Goal: Transaction & Acquisition: Obtain resource

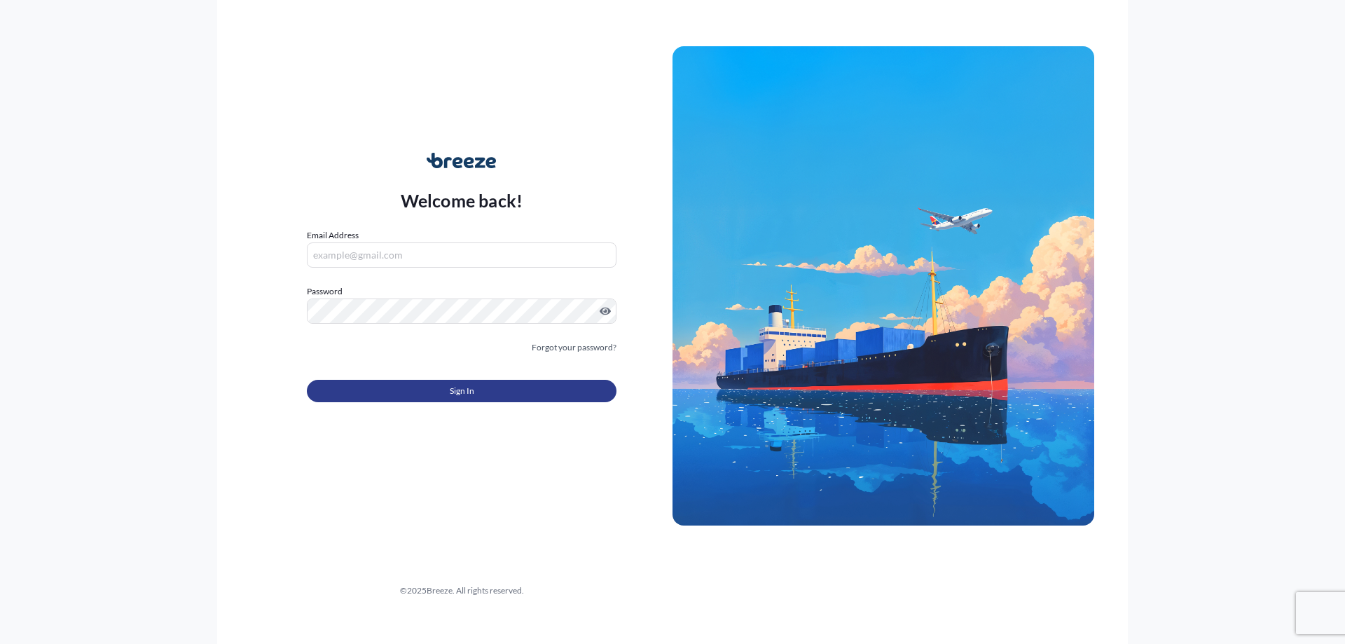
type input "[PERSON_NAME][EMAIL_ADDRESS][DOMAIN_NAME]"
click at [361, 389] on button "Sign In" at bounding box center [462, 391] width 310 height 22
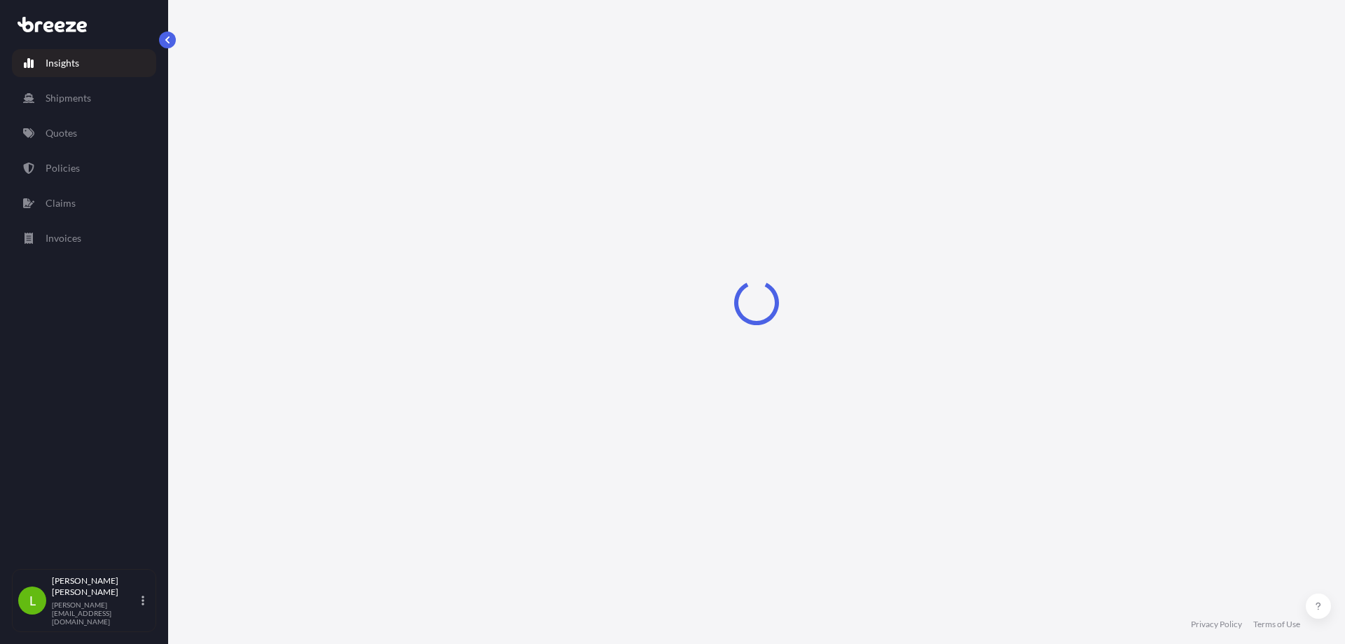
select select "2025"
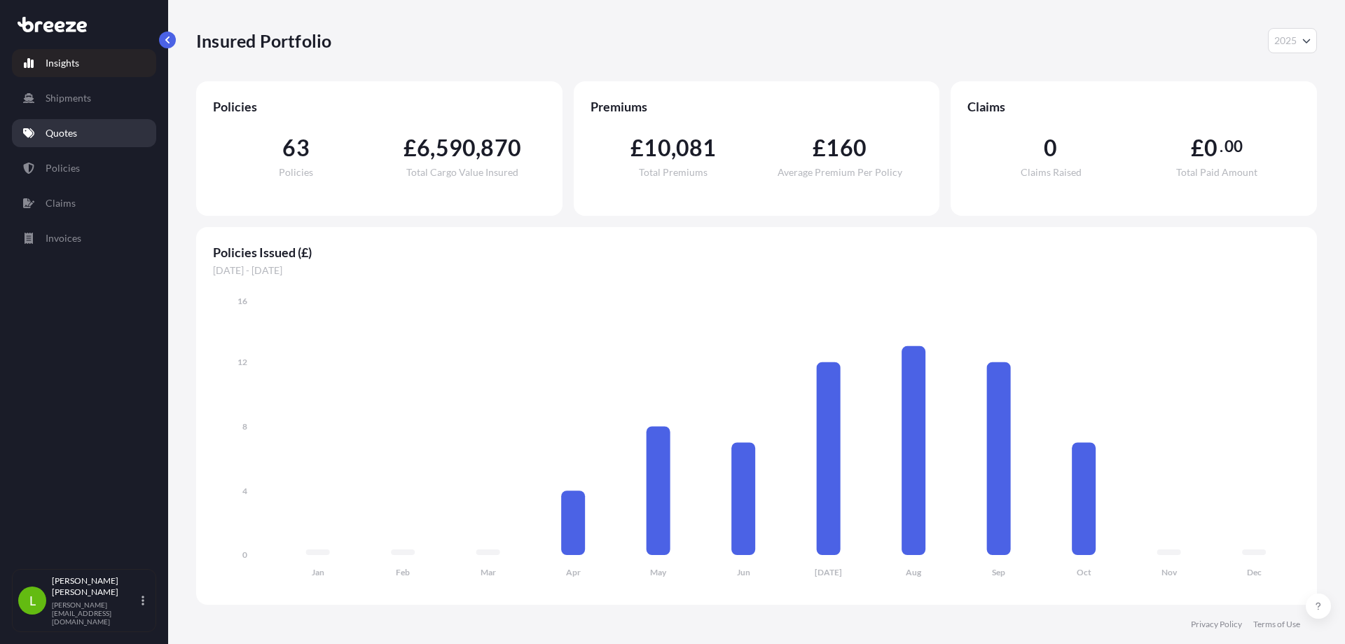
click at [69, 129] on p "Quotes" at bounding box center [62, 133] width 32 height 14
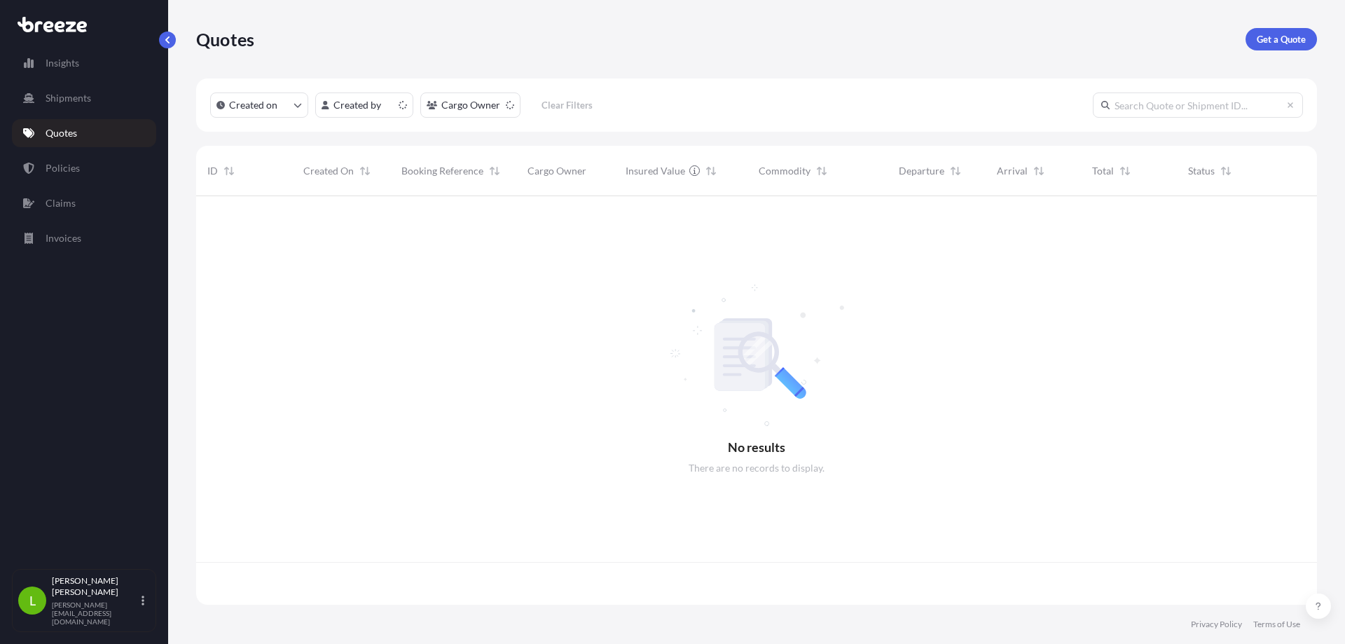
scroll to position [406, 1110]
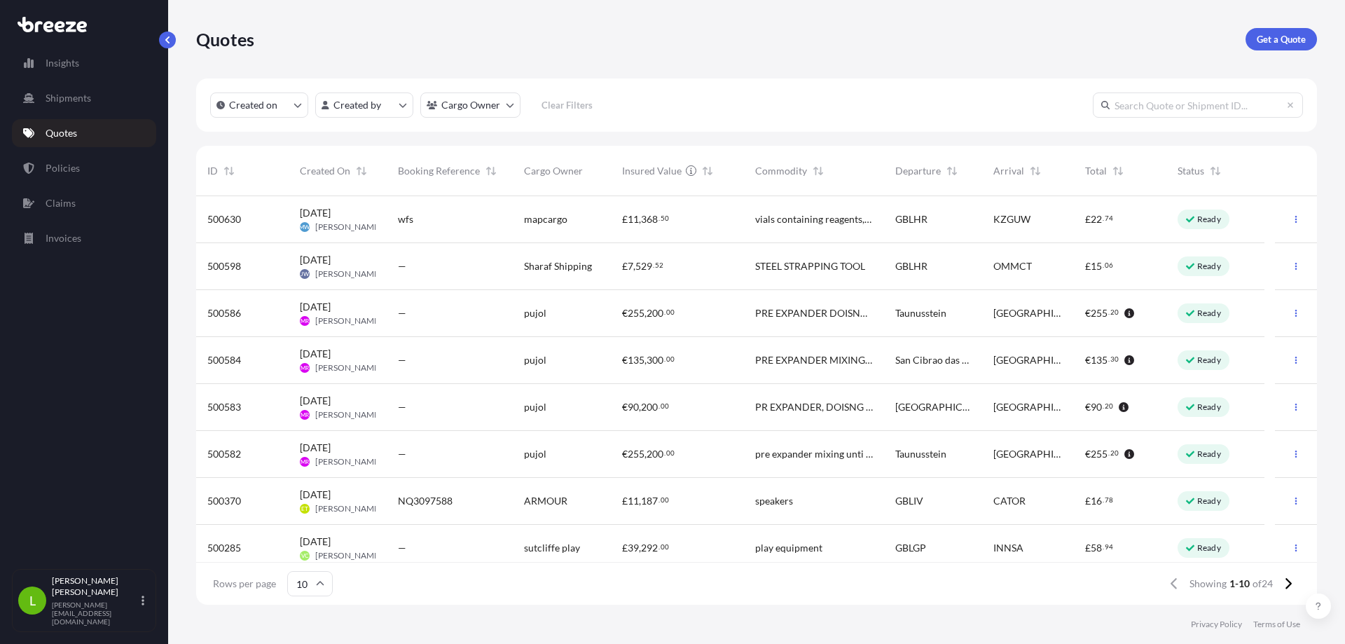
click at [621, 274] on div "£ 7 , 529 . 52" at bounding box center [677, 266] width 133 height 47
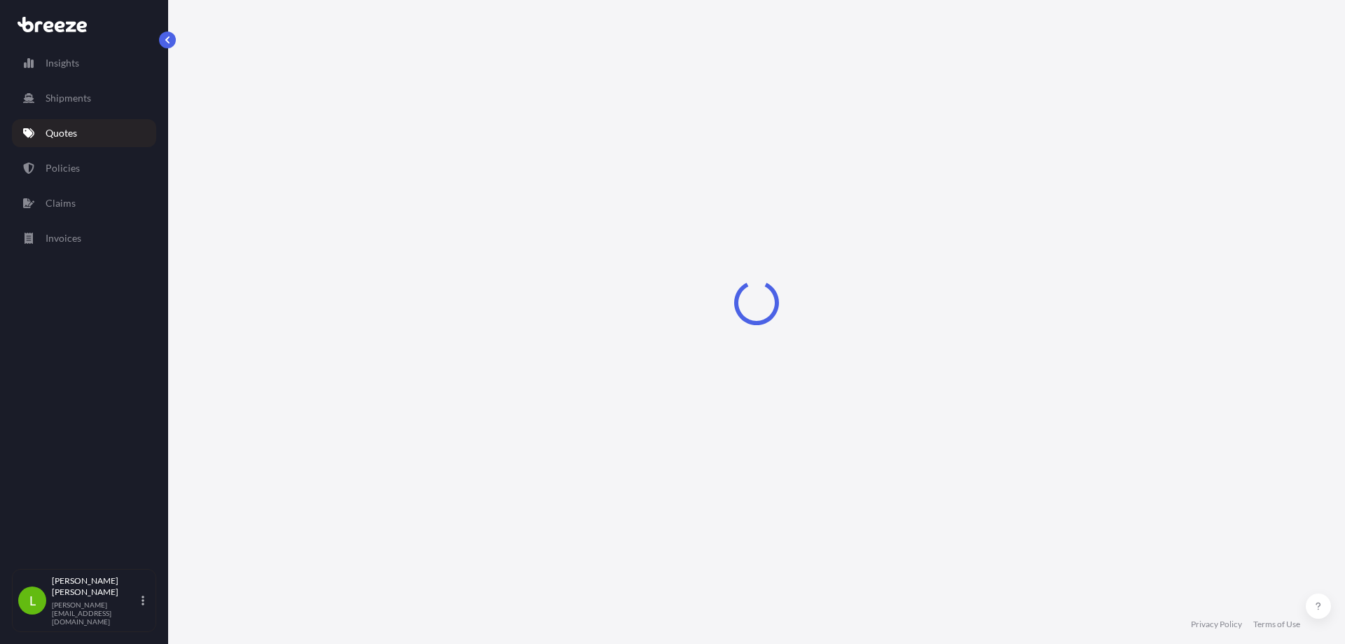
select select "Road"
select select "Air"
select select "1"
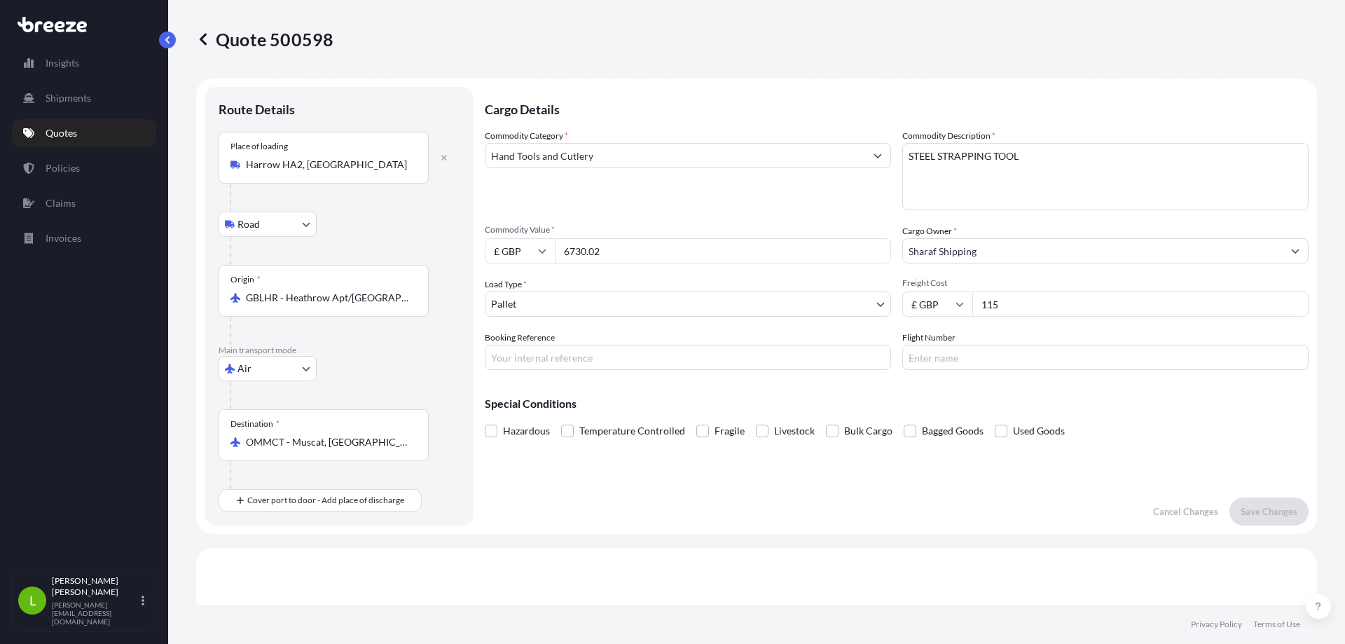
scroll to position [70, 0]
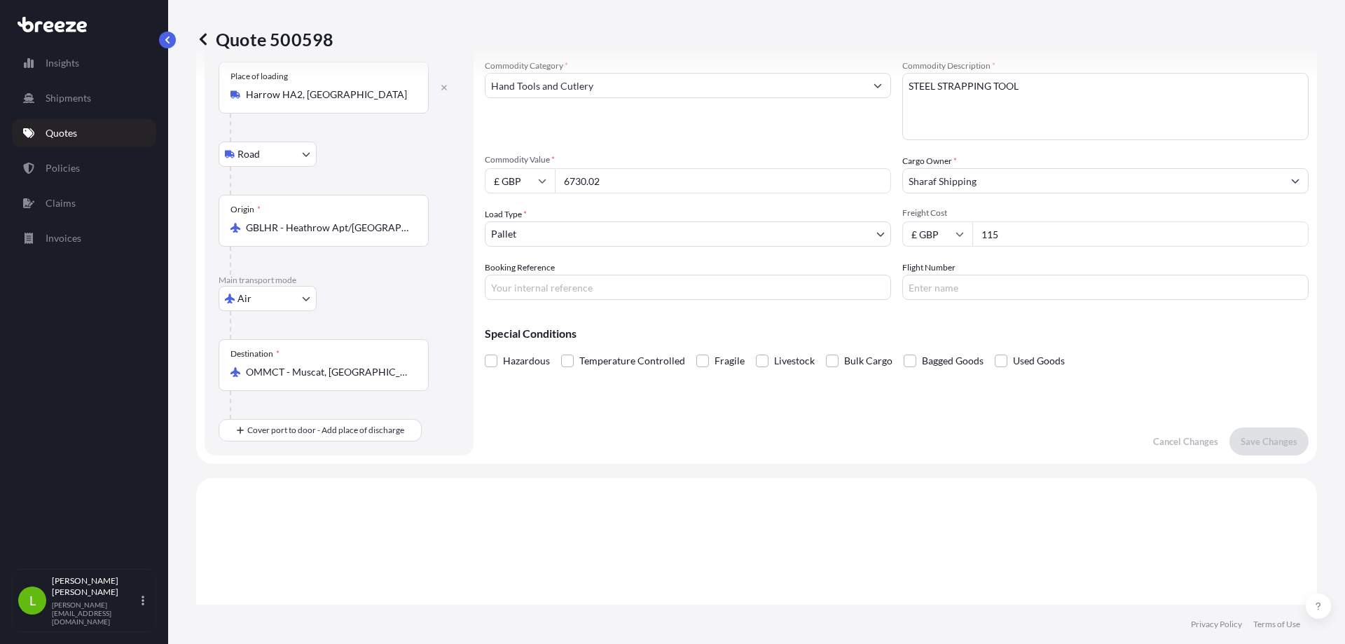
drag, startPoint x: 1023, startPoint y: 237, endPoint x: 920, endPoint y: 228, distance: 103.4
click at [920, 228] on div "£ GBP 115" at bounding box center [1105, 233] width 406 height 25
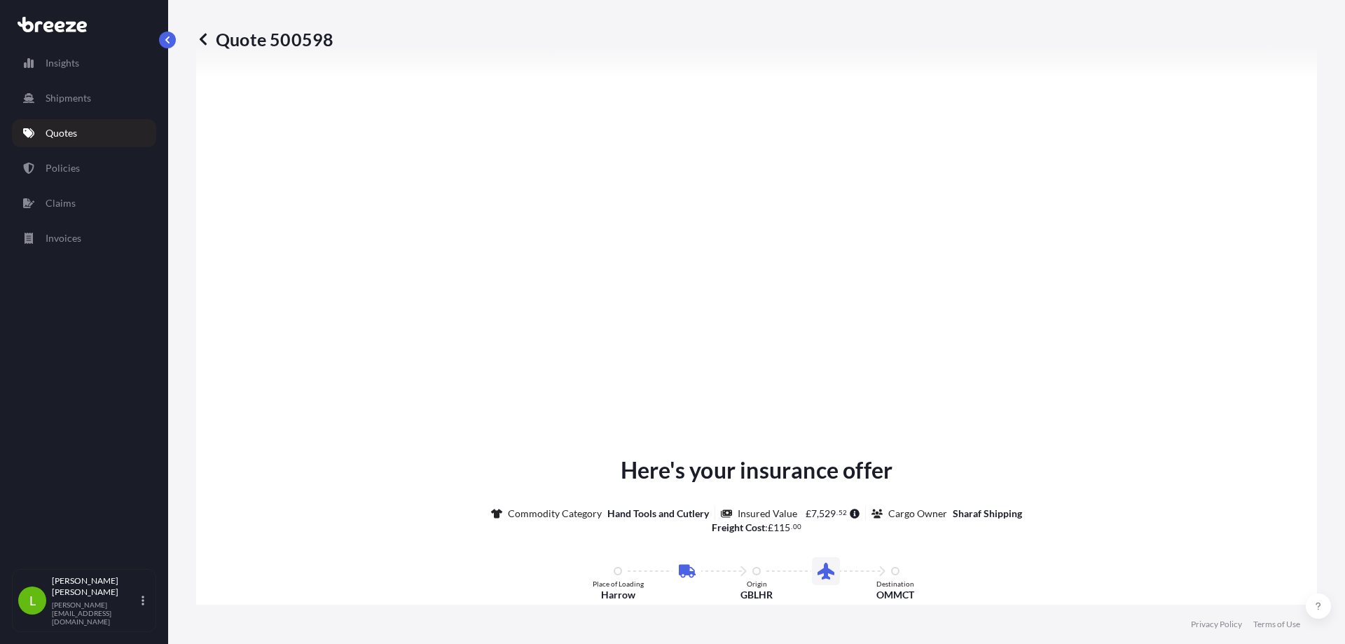
scroll to position [1692, 0]
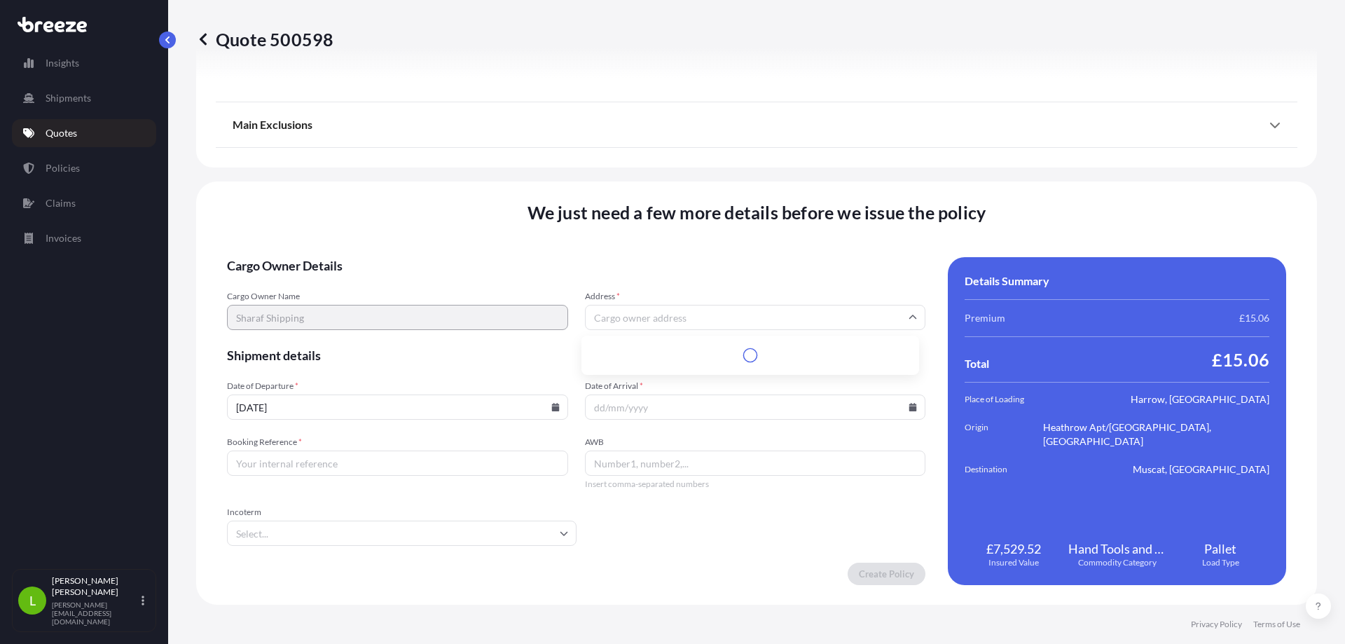
click at [610, 317] on input "Address *" at bounding box center [755, 317] width 341 height 25
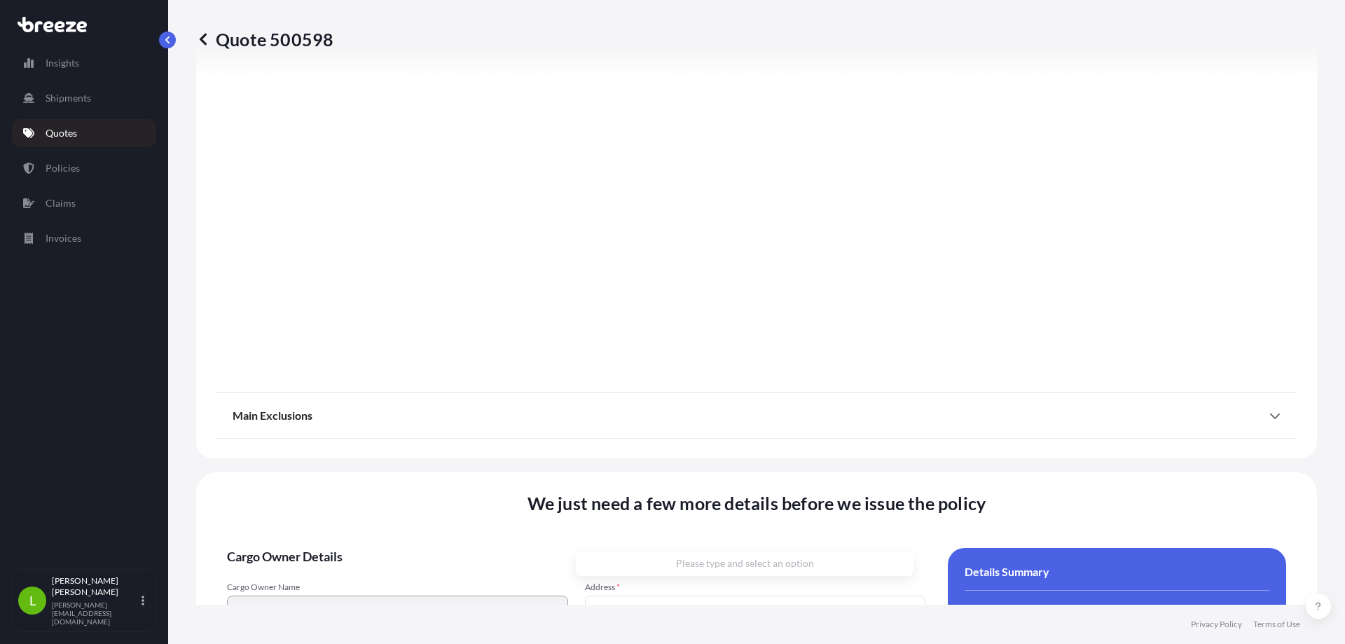
scroll to position [1541, 0]
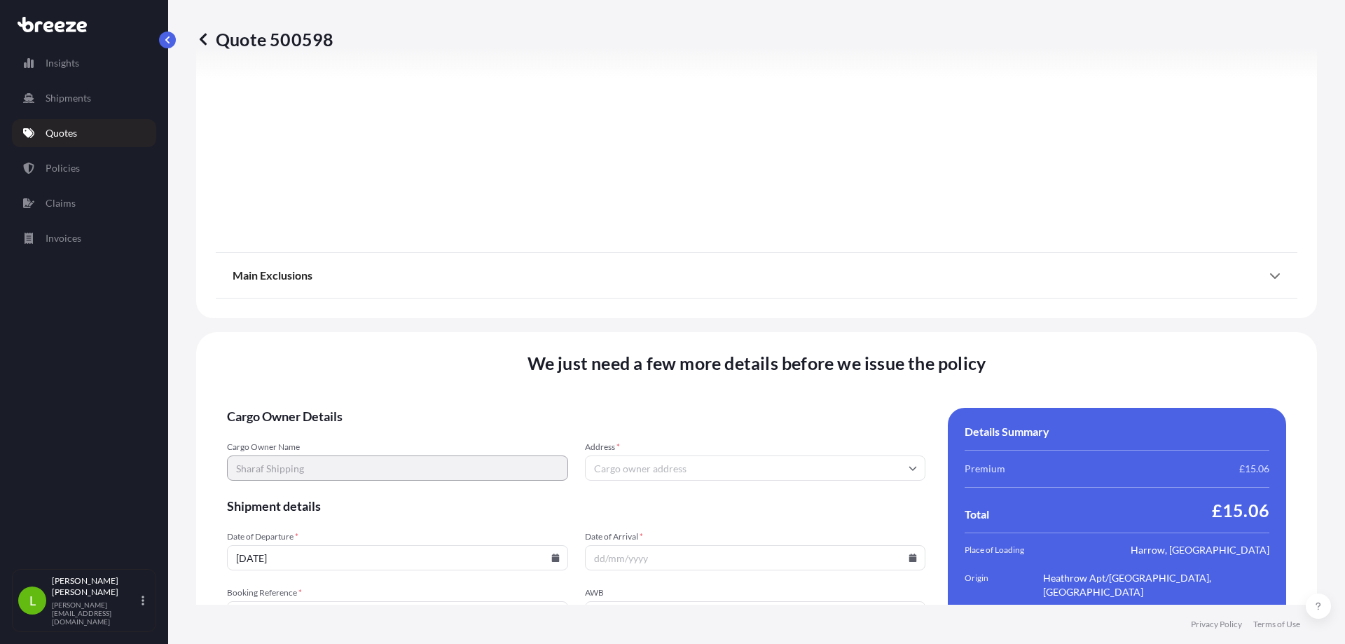
click at [698, 465] on input "Address *" at bounding box center [755, 467] width 341 height 25
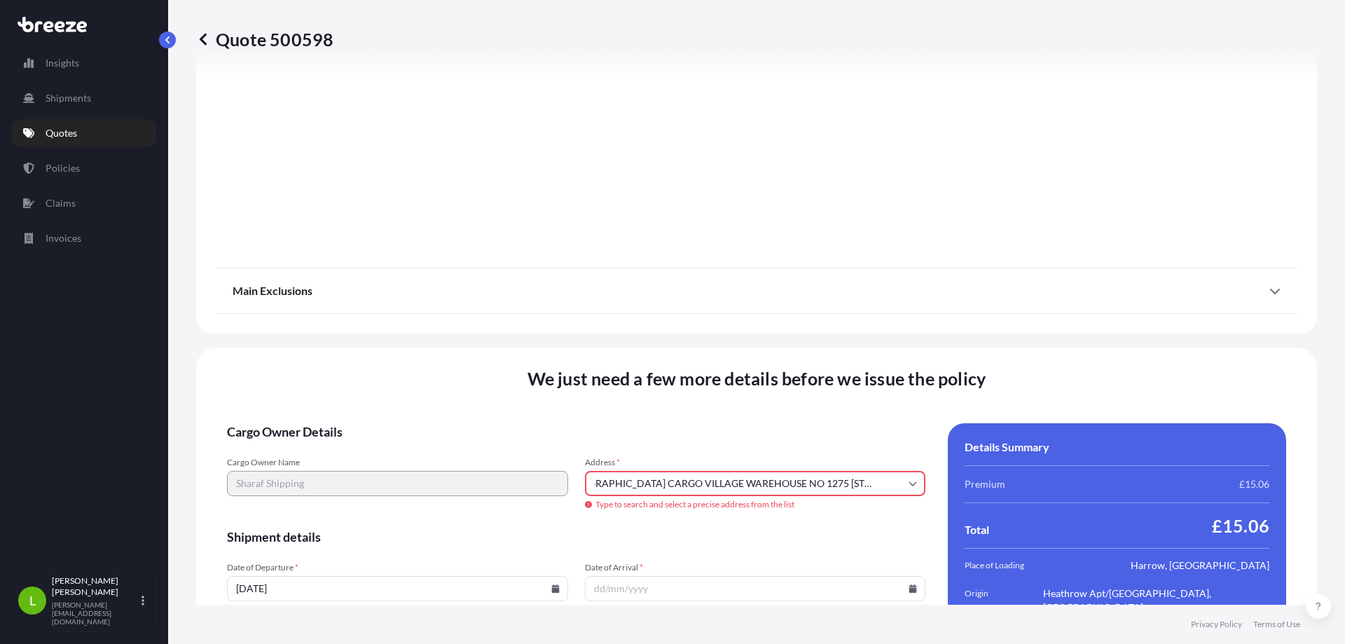
scroll to position [0, 0]
click at [834, 471] on input "[GEOGRAPHIC_DATA] CARGO VILLAGE WAREHOUSE NO 1275 [STREET_ADDRESS]" at bounding box center [755, 483] width 341 height 25
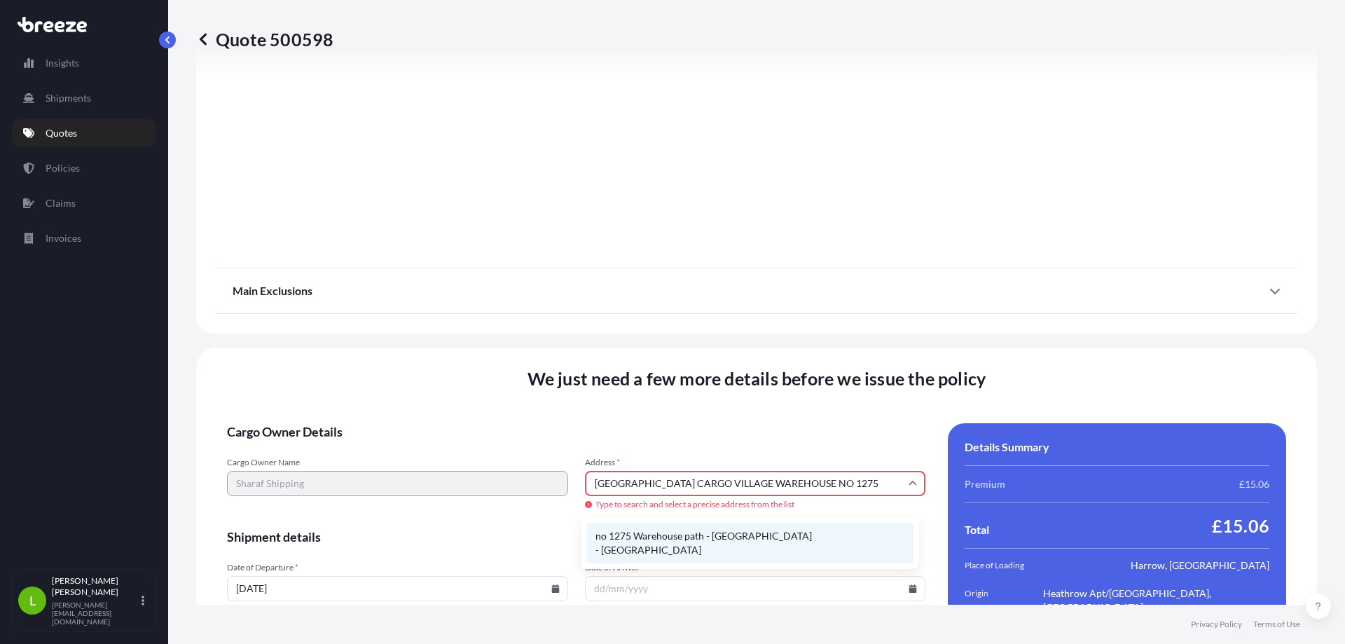
click at [773, 533] on li "no 1275 Warehouse path - [GEOGRAPHIC_DATA] - [GEOGRAPHIC_DATA]" at bounding box center [750, 543] width 326 height 41
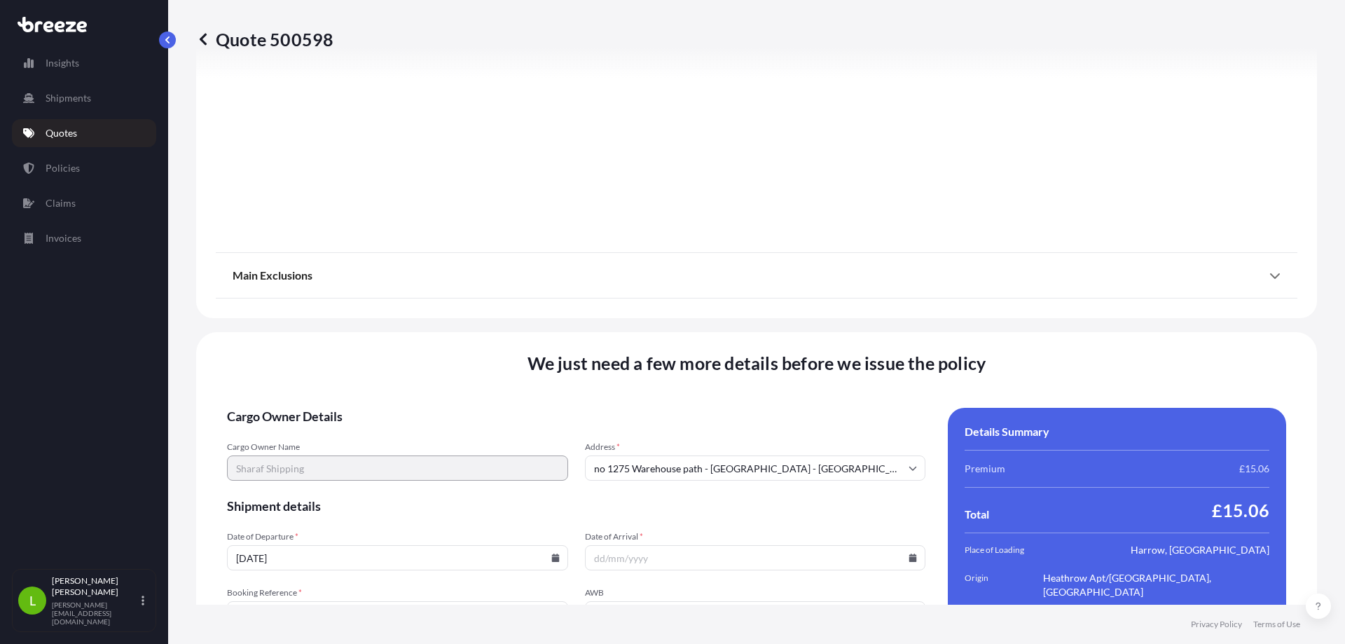
type input "Warehouse path - [GEOGRAPHIC_DATA] - [GEOGRAPHIC_DATA] 1 - [GEOGRAPHIC_DATA] - …"
click at [837, 464] on input "Warehouse path - [GEOGRAPHIC_DATA] - [GEOGRAPHIC_DATA] 1 - [GEOGRAPHIC_DATA] - …" at bounding box center [755, 467] width 341 height 25
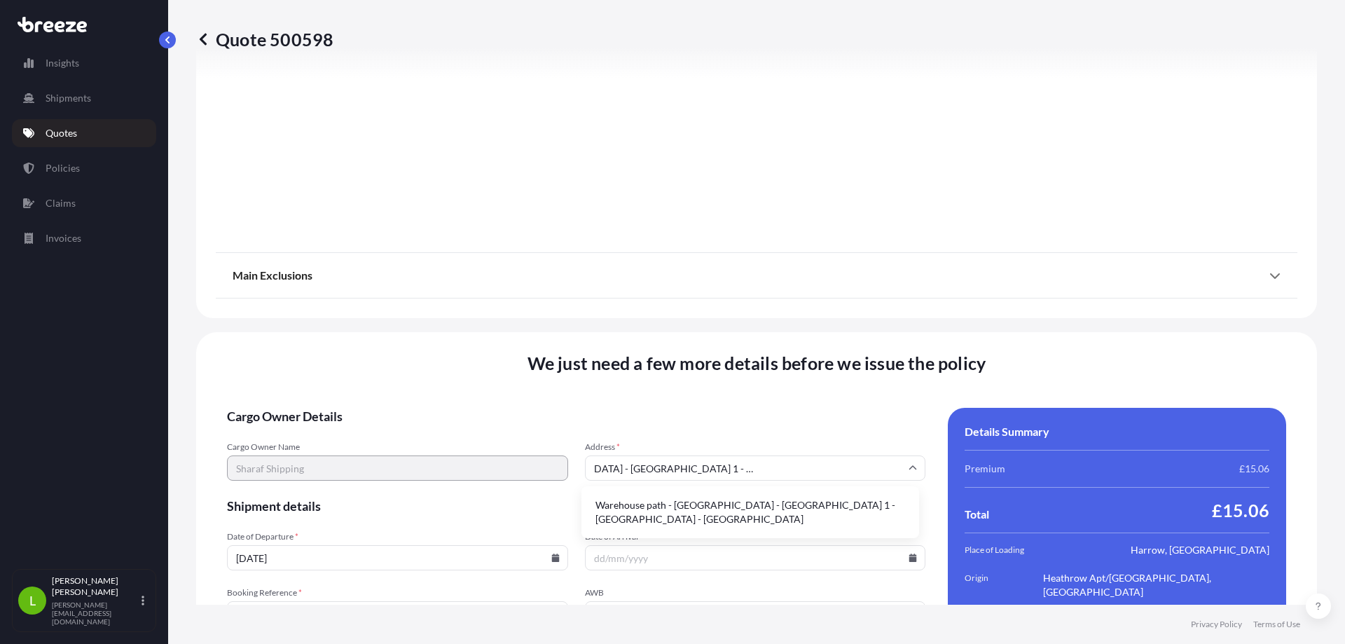
drag, startPoint x: 591, startPoint y: 468, endPoint x: 1024, endPoint y: 471, distance: 432.9
click at [1023, 471] on div "Cargo Owner Details Cargo Owner Name Sharaf Shipping Address * Warehouse path -…" at bounding box center [756, 572] width 1059 height 328
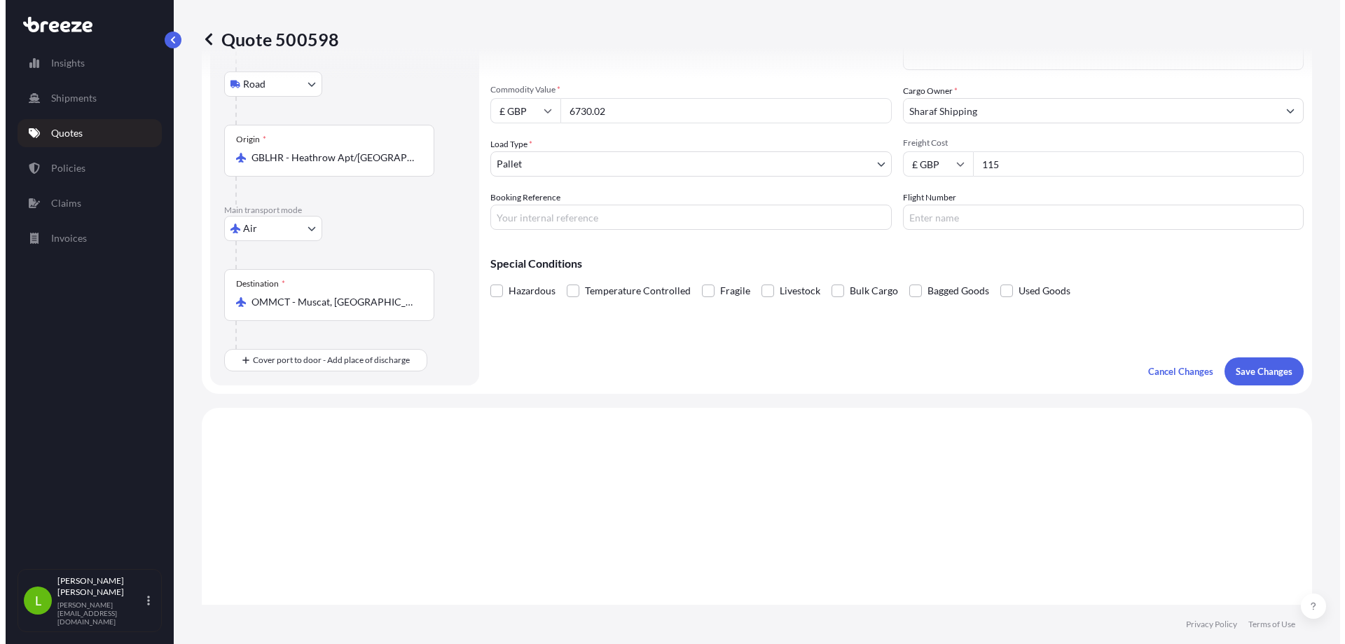
scroll to position [0, 0]
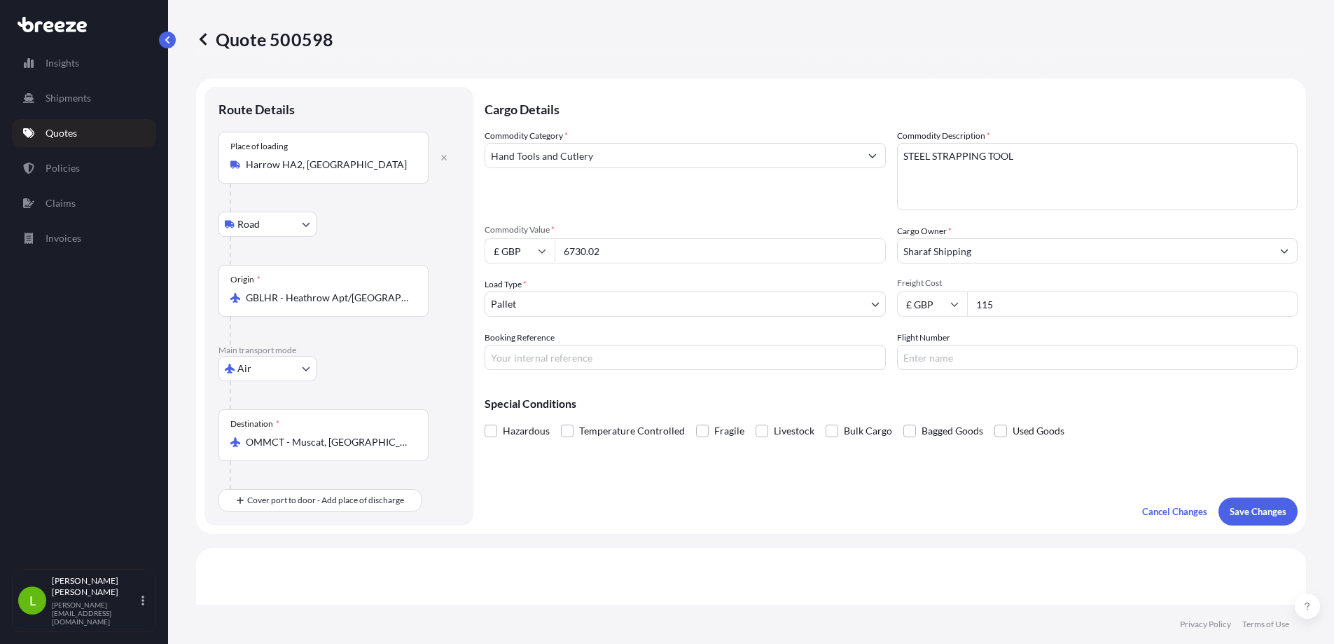
click at [1277, 251] on button "Show suggestions" at bounding box center [1284, 250] width 25 height 25
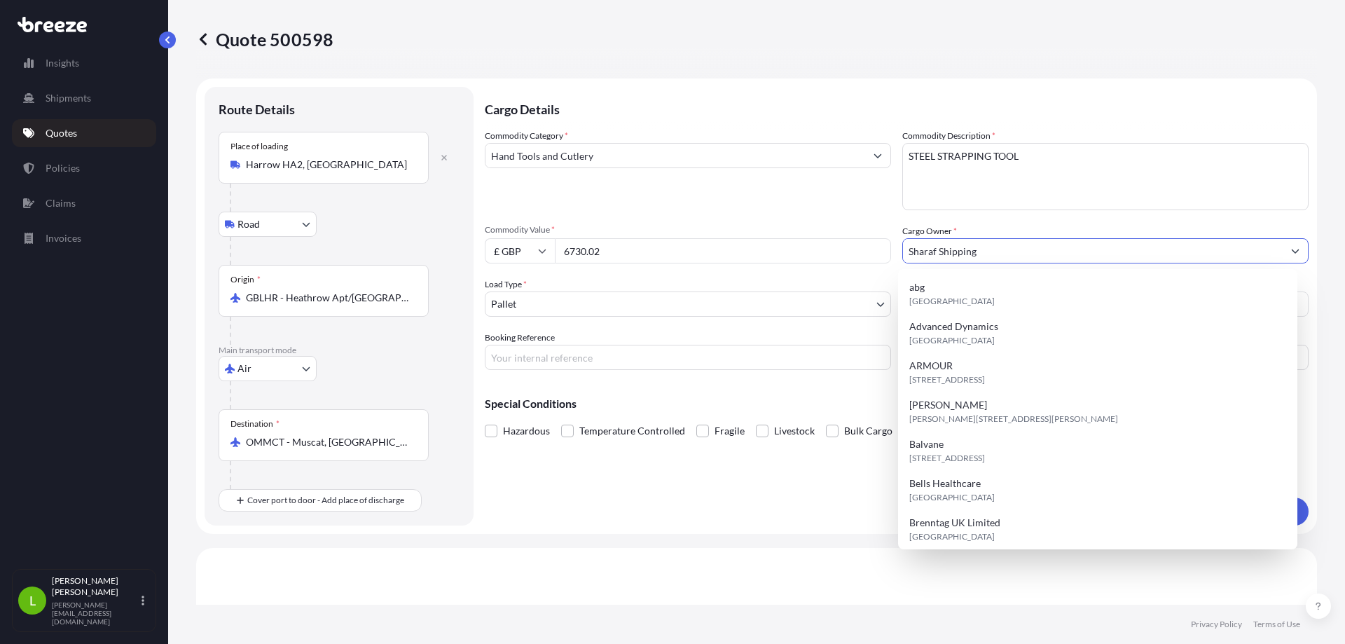
drag, startPoint x: 1107, startPoint y: 252, endPoint x: 767, endPoint y: 251, distance: 339.7
click at [767, 251] on div "Commodity Category * Hand Tools and Cutlery Commodity Description * STEEL STRAP…" at bounding box center [897, 249] width 824 height 241
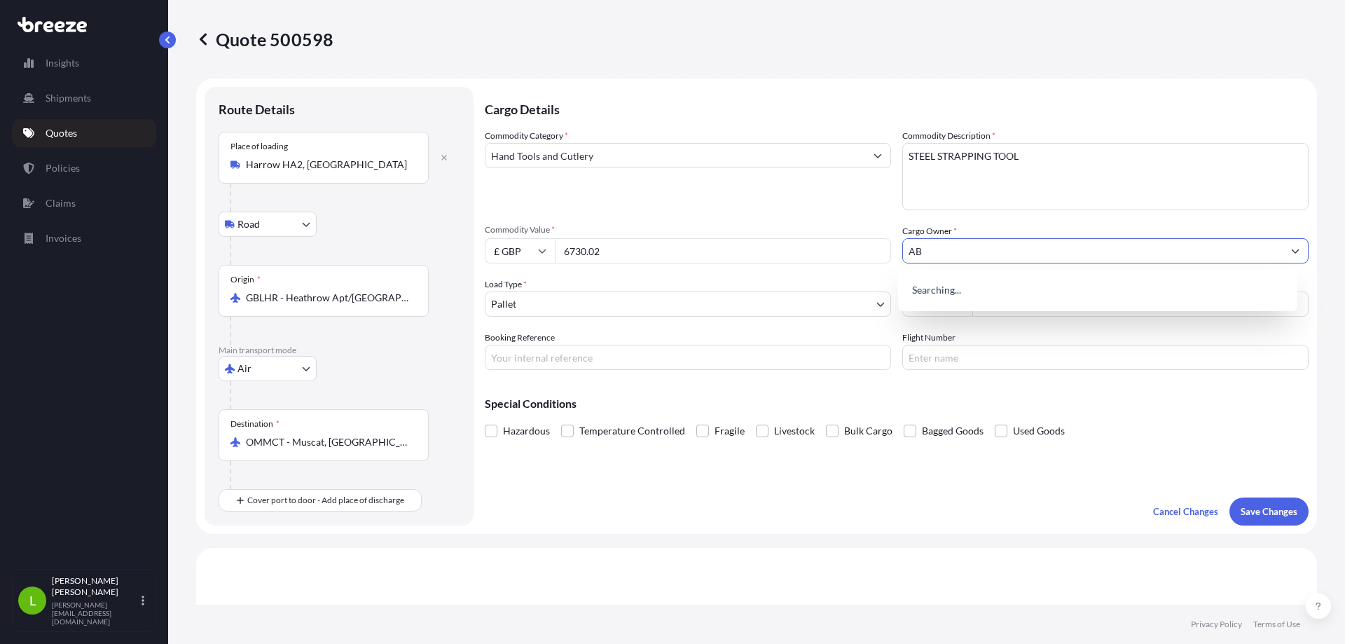
type input "A"
type input "SH"
click at [1189, 509] on p "Cancel Changes" at bounding box center [1185, 511] width 65 height 14
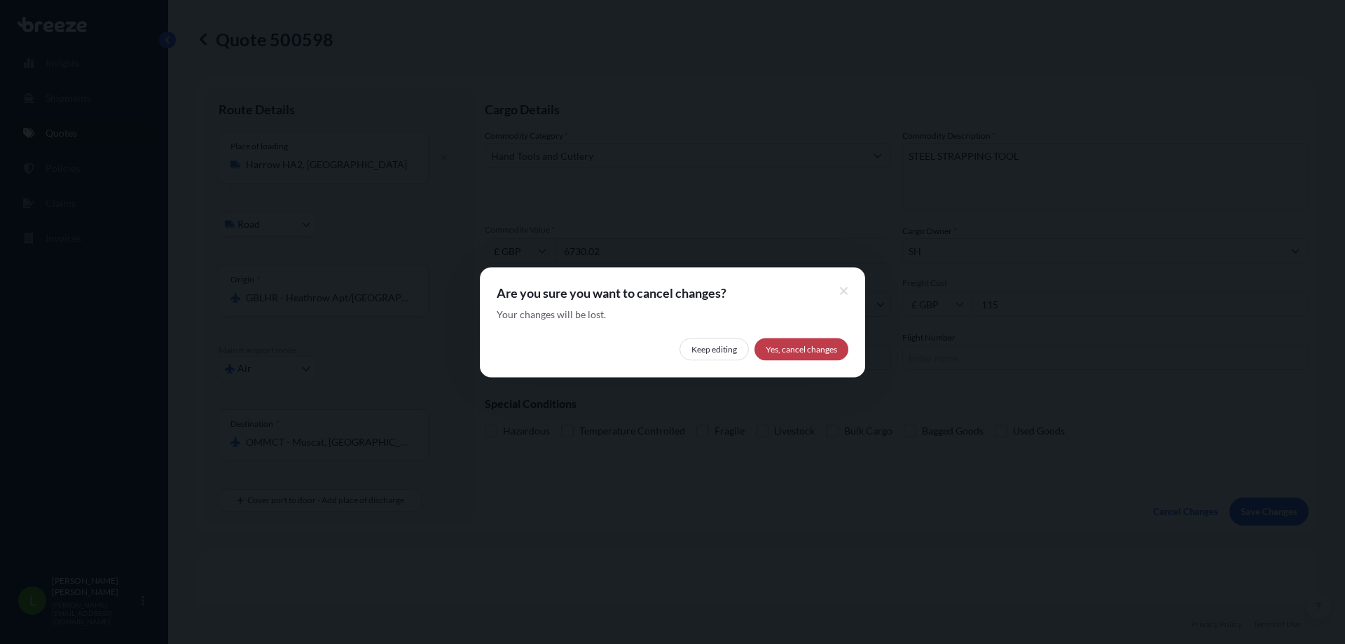
select select "Road"
select select "Air"
select select "1"
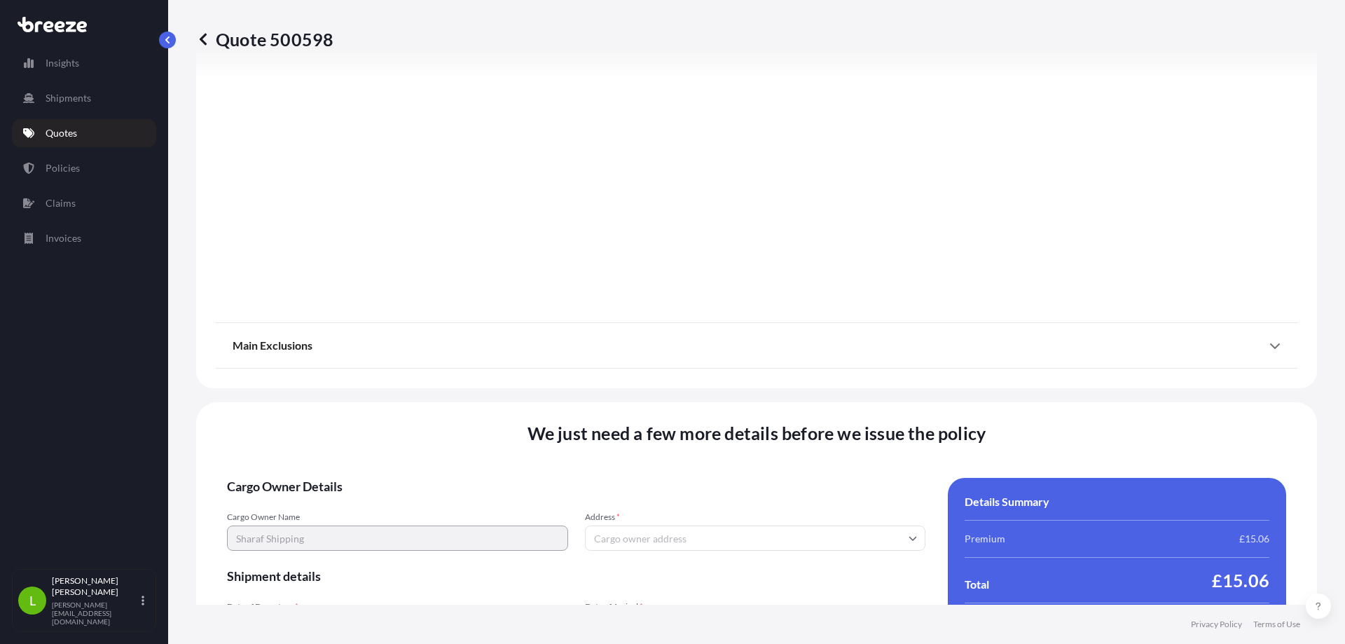
scroll to position [1692, 0]
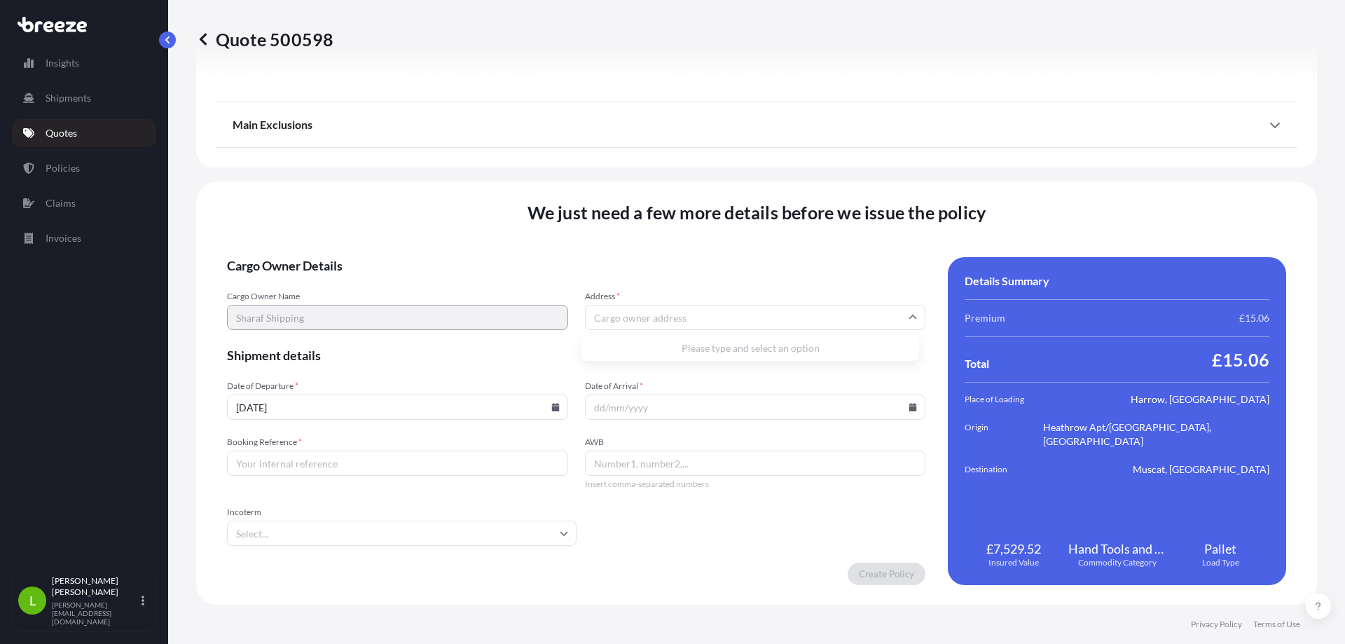
click at [646, 315] on input "Address *" at bounding box center [755, 317] width 341 height 25
click at [622, 410] on input "Date of Arrival *" at bounding box center [755, 406] width 341 height 25
click at [909, 407] on icon at bounding box center [913, 407] width 8 height 8
click at [719, 257] on button "8" at bounding box center [708, 253] width 22 height 22
type input "Warehouse path - [GEOGRAPHIC_DATA] - [GEOGRAPHIC_DATA] 1 - [GEOGRAPHIC_DATA] - …"
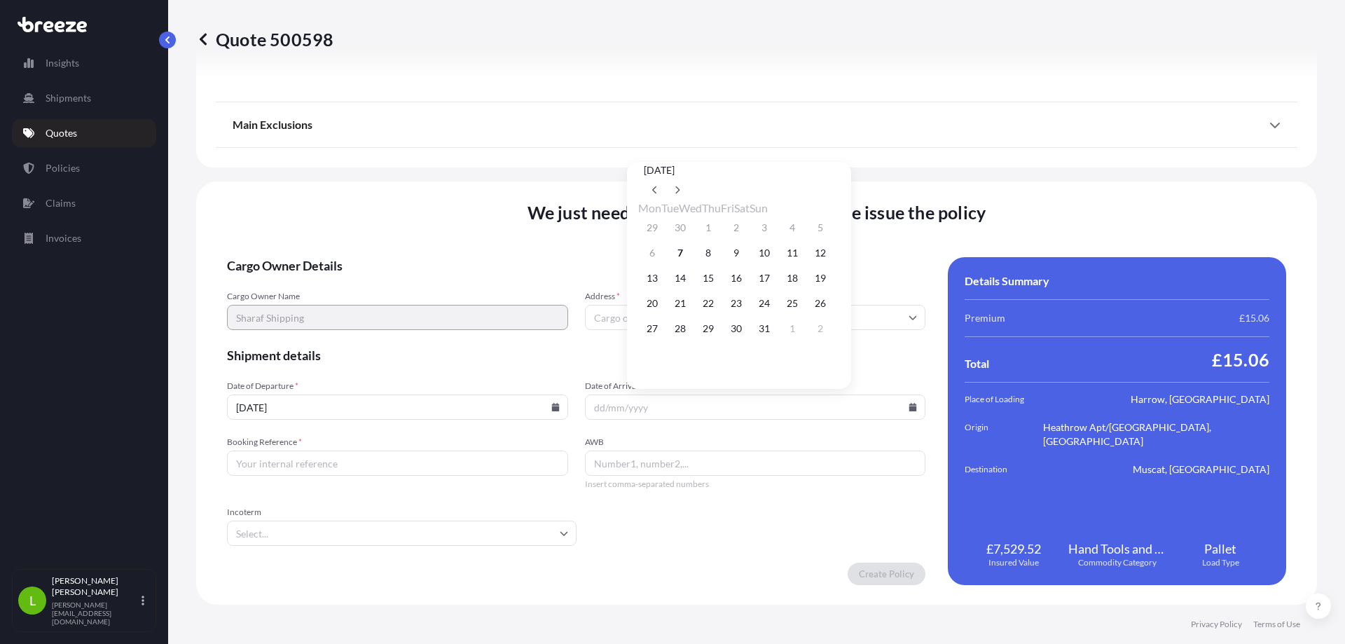
type input "[DATE]"
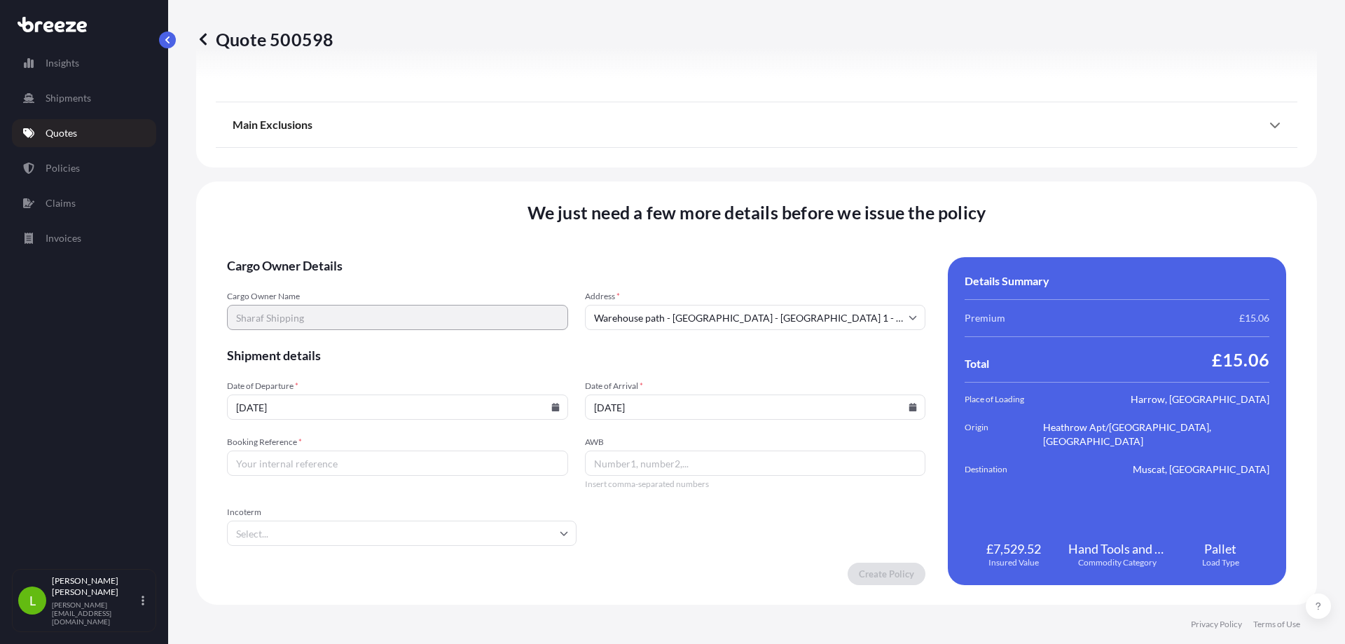
click at [240, 465] on input "Booking Reference *" at bounding box center [397, 462] width 341 height 25
type input "NE35"
click at [589, 319] on input "Warehouse path - [GEOGRAPHIC_DATA] - [GEOGRAPHIC_DATA] 1 - [GEOGRAPHIC_DATA] - …" at bounding box center [755, 317] width 341 height 25
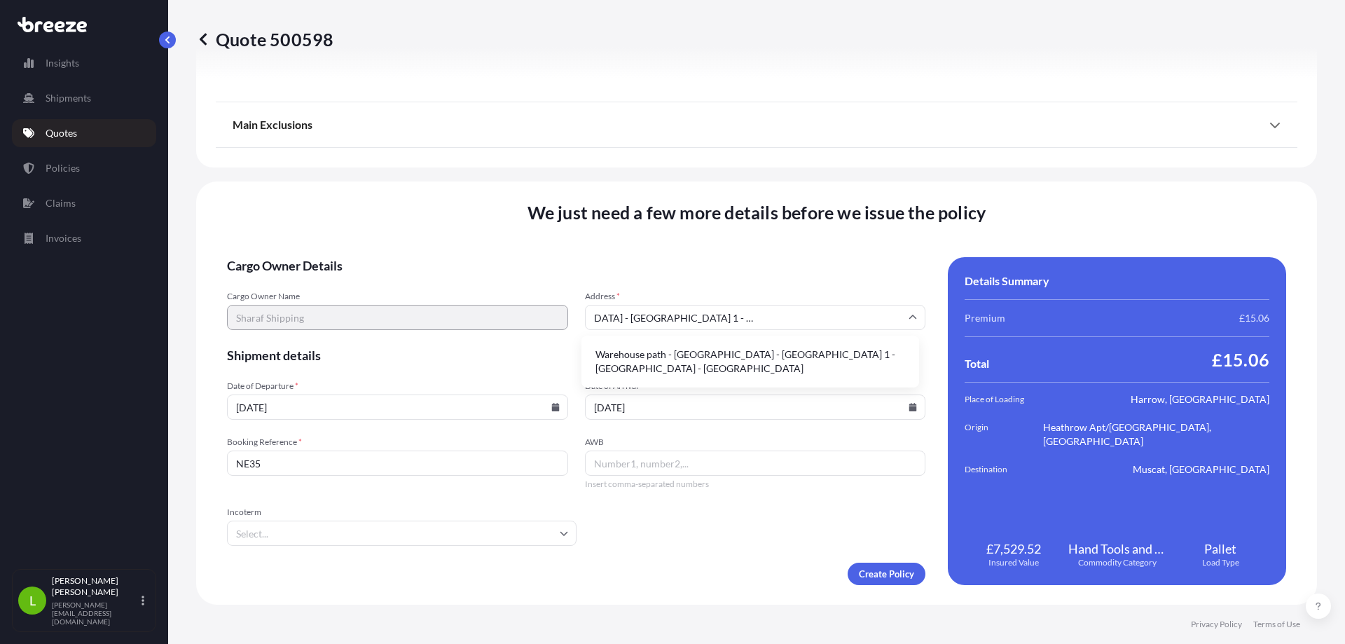
drag, startPoint x: 595, startPoint y: 317, endPoint x: 1091, endPoint y: 294, distance: 496.5
click at [1089, 312] on div "Cargo Owner Details Cargo Owner Name Sharaf Shipping Address * Warehouse path -…" at bounding box center [756, 421] width 1059 height 328
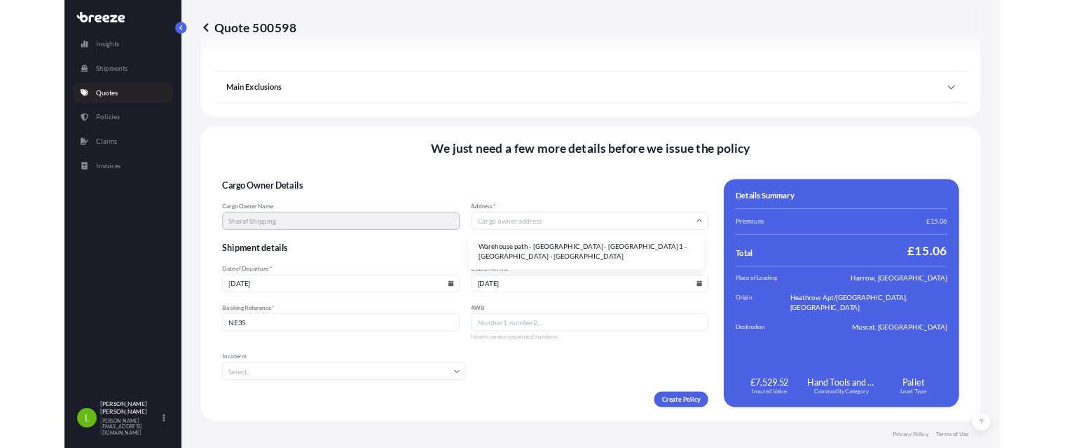
scroll to position [0, 0]
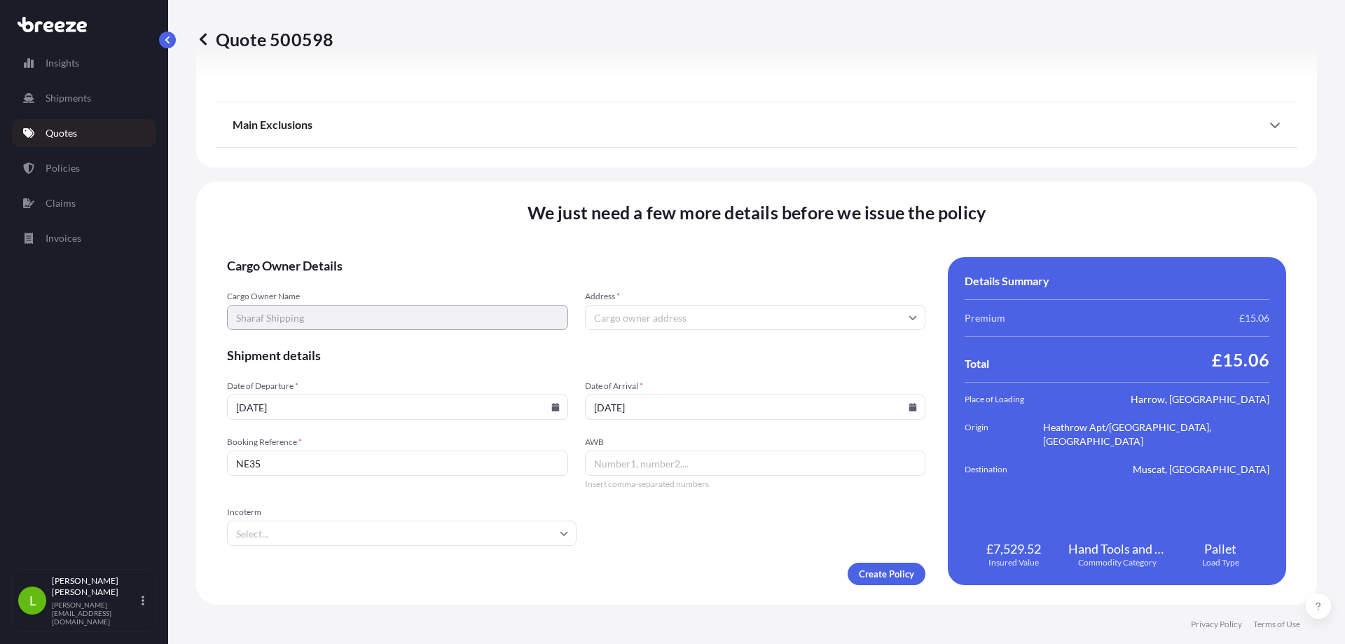
click at [309, 465] on input "NE35" at bounding box center [397, 462] width 341 height 25
type input "NE355"
type input "Warehouse path - [GEOGRAPHIC_DATA] - [GEOGRAPHIC_DATA] 1 - [GEOGRAPHIC_DATA] - …"
type input "NE3558042"
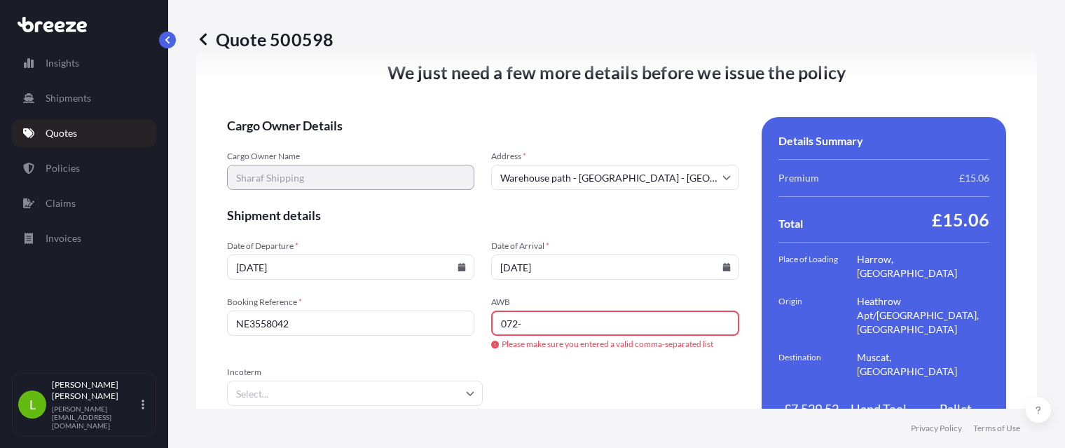
scroll to position [1888, 0]
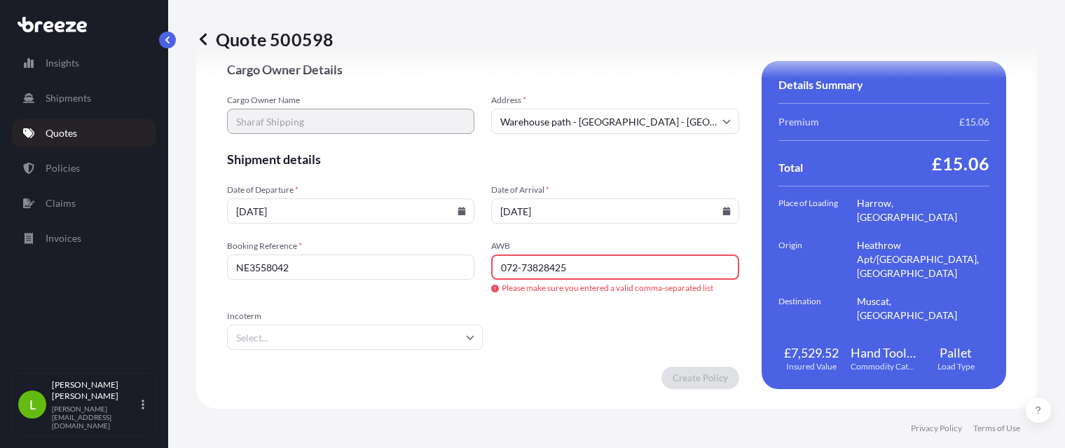
click at [524, 266] on input "072-73828425" at bounding box center [614, 266] width 247 height 25
type input "07273828425"
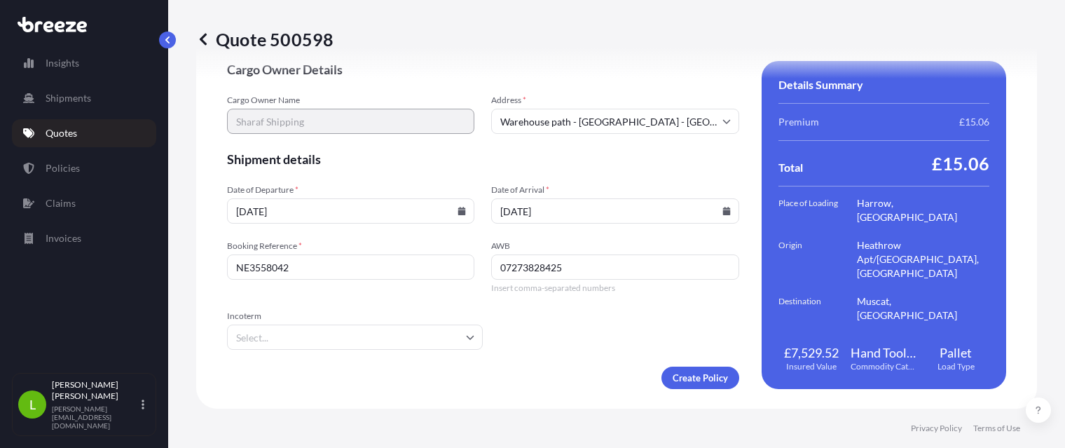
click at [637, 117] on input "Warehouse path - [GEOGRAPHIC_DATA] - [GEOGRAPHIC_DATA] 1 - [GEOGRAPHIC_DATA] - …" at bounding box center [614, 121] width 247 height 25
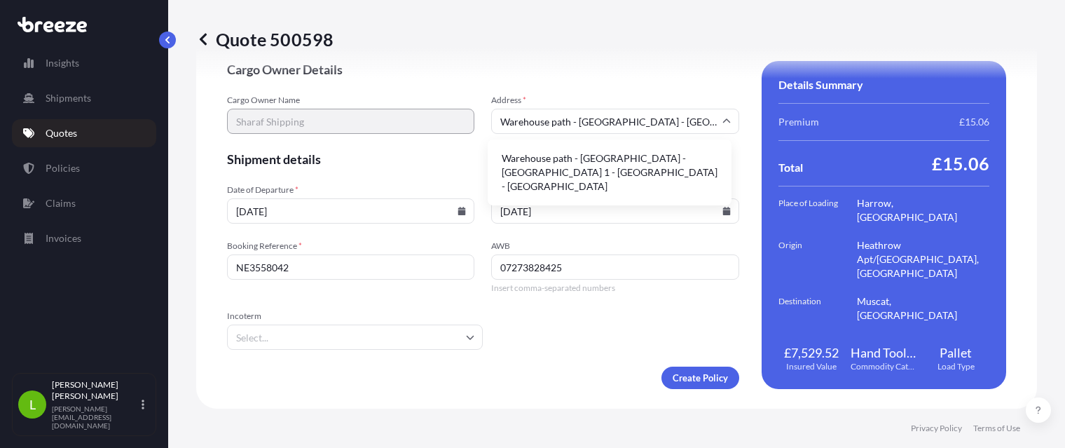
drag, startPoint x: 717, startPoint y: 118, endPoint x: 688, endPoint y: 115, distance: 29.6
click at [722, 118] on icon at bounding box center [726, 121] width 8 height 8
drag, startPoint x: 499, startPoint y: 120, endPoint x: 946, endPoint y: 123, distance: 446.9
click at [941, 128] on div "Cargo Owner Details Cargo Owner Name Sharaf Shipping Address * Warehouse path -…" at bounding box center [616, 225] width 779 height 328
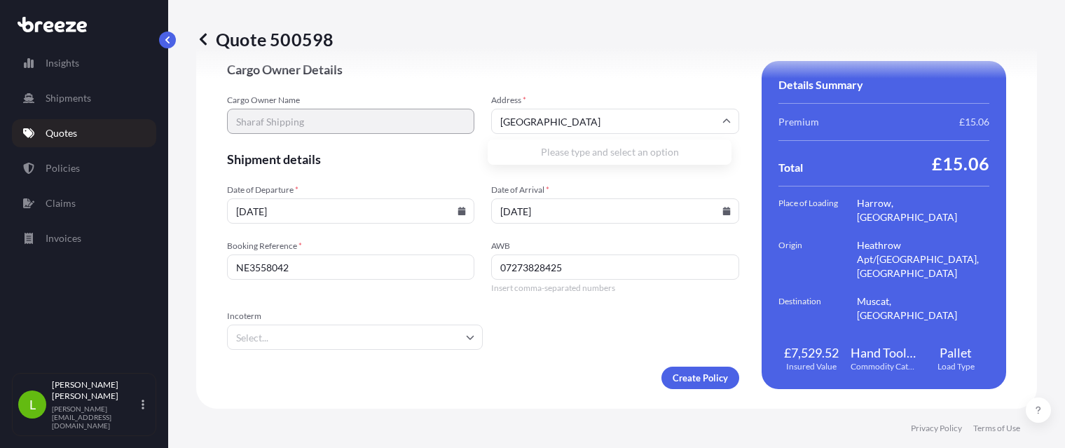
scroll to position [1903, 0]
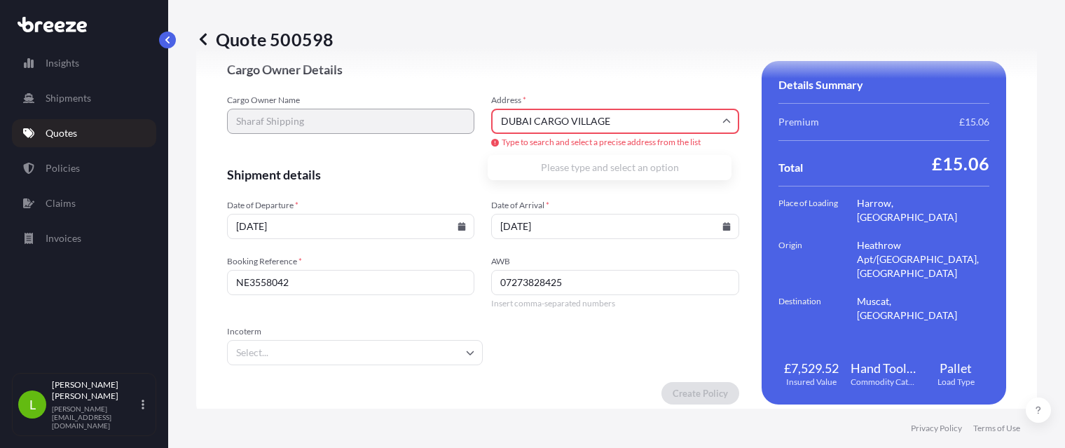
click at [633, 125] on input "DUBAI CARGO VILLAGE" at bounding box center [614, 121] width 247 height 25
click at [612, 174] on div "Please type and select an option" at bounding box center [609, 167] width 233 height 14
click at [644, 109] on input "DUBAI CARGO VILLAGE" at bounding box center [614, 121] width 247 height 25
type input "DUBAI CARGO VILLAGE"
click at [658, 72] on div "Quote 500598" at bounding box center [616, 39] width 841 height 78
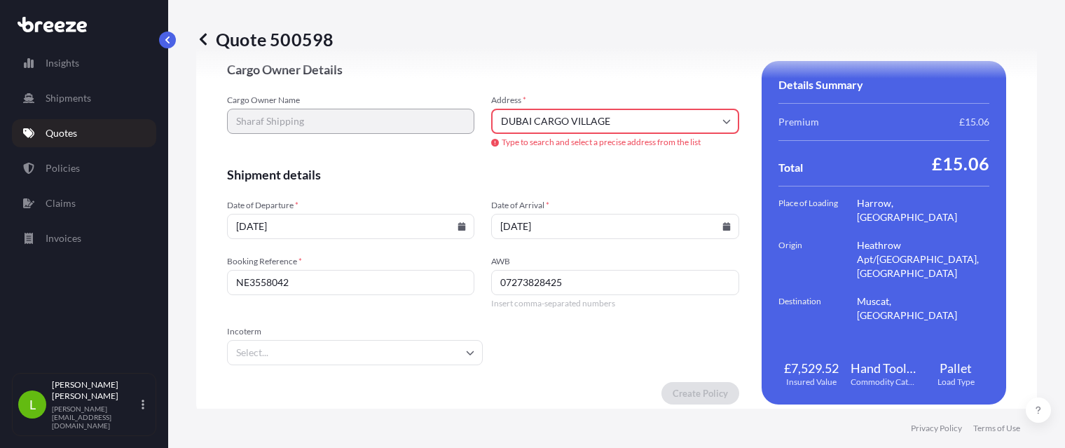
click at [657, 122] on input "DUBAI CARGO VILLAGE" at bounding box center [614, 121] width 247 height 25
click at [341, 122] on div "Cargo Owner Name Sharaf Shipping Address * [GEOGRAPHIC_DATA] CARGO VILLAGE Type…" at bounding box center [483, 122] width 512 height 55
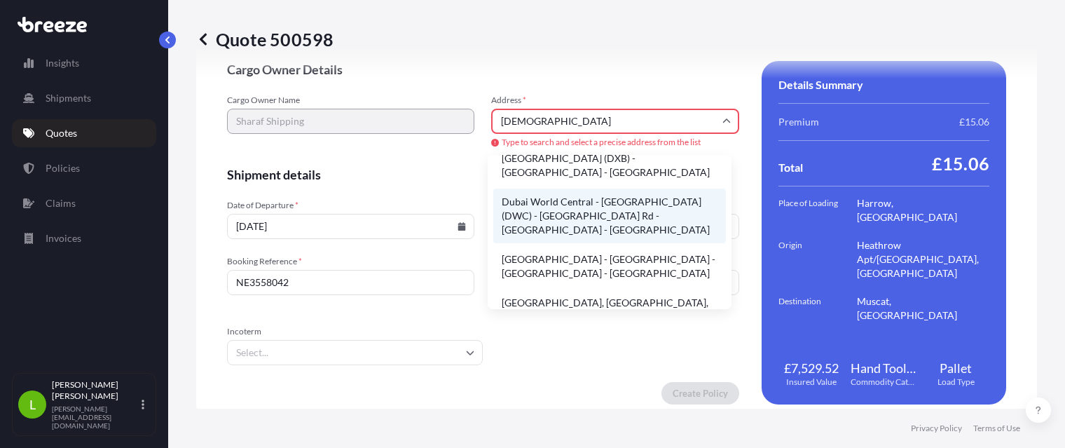
scroll to position [0, 0]
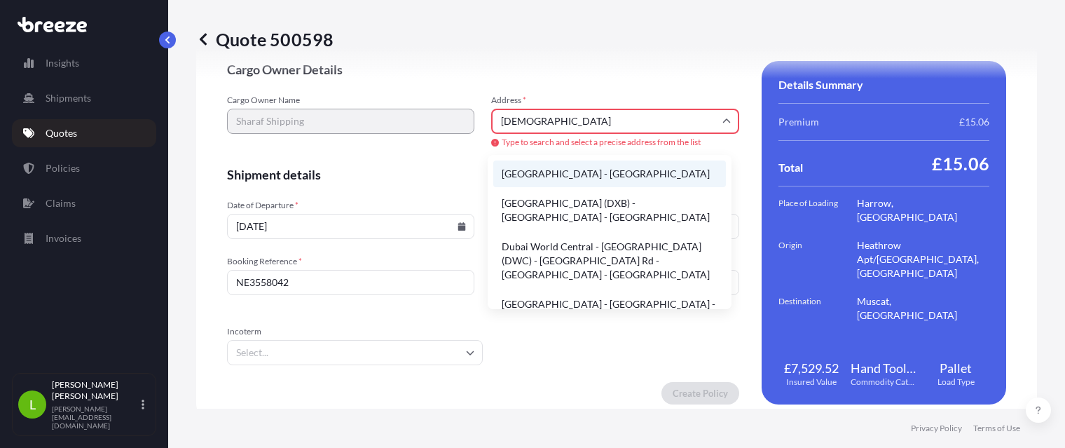
click at [628, 184] on li "[GEOGRAPHIC_DATA] - [GEOGRAPHIC_DATA]" at bounding box center [609, 173] width 233 height 27
type input "[GEOGRAPHIC_DATA] - [GEOGRAPHIC_DATA]"
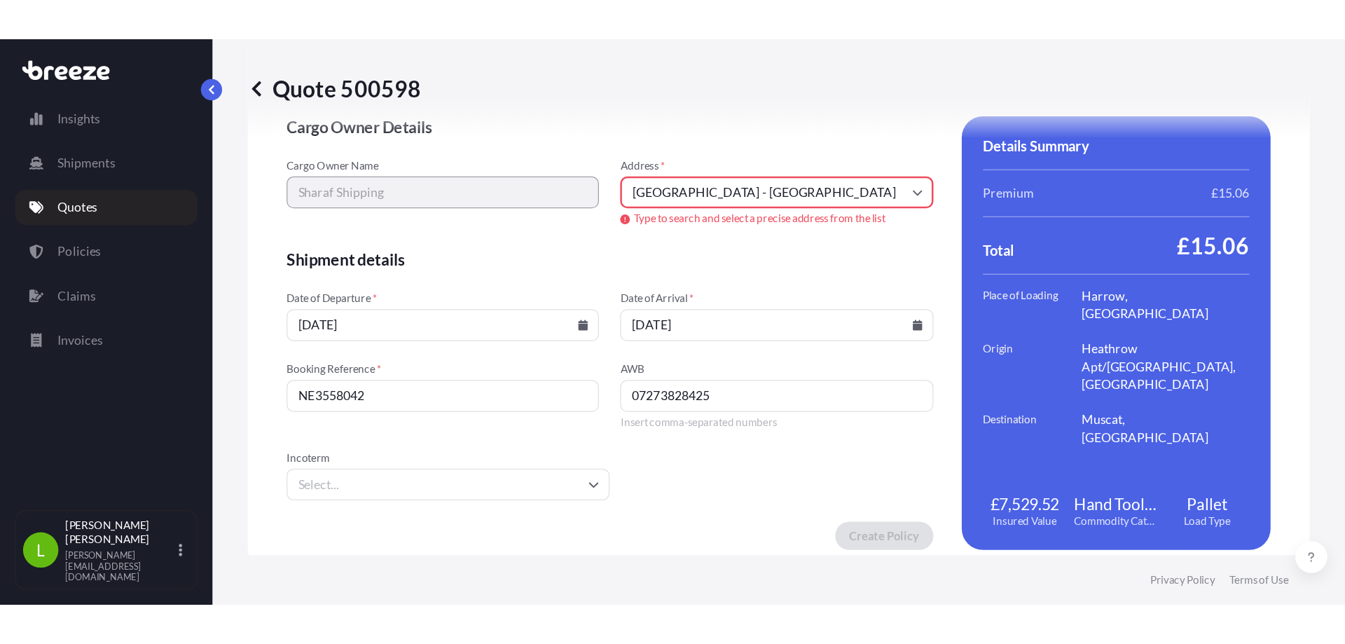
scroll to position [1888, 0]
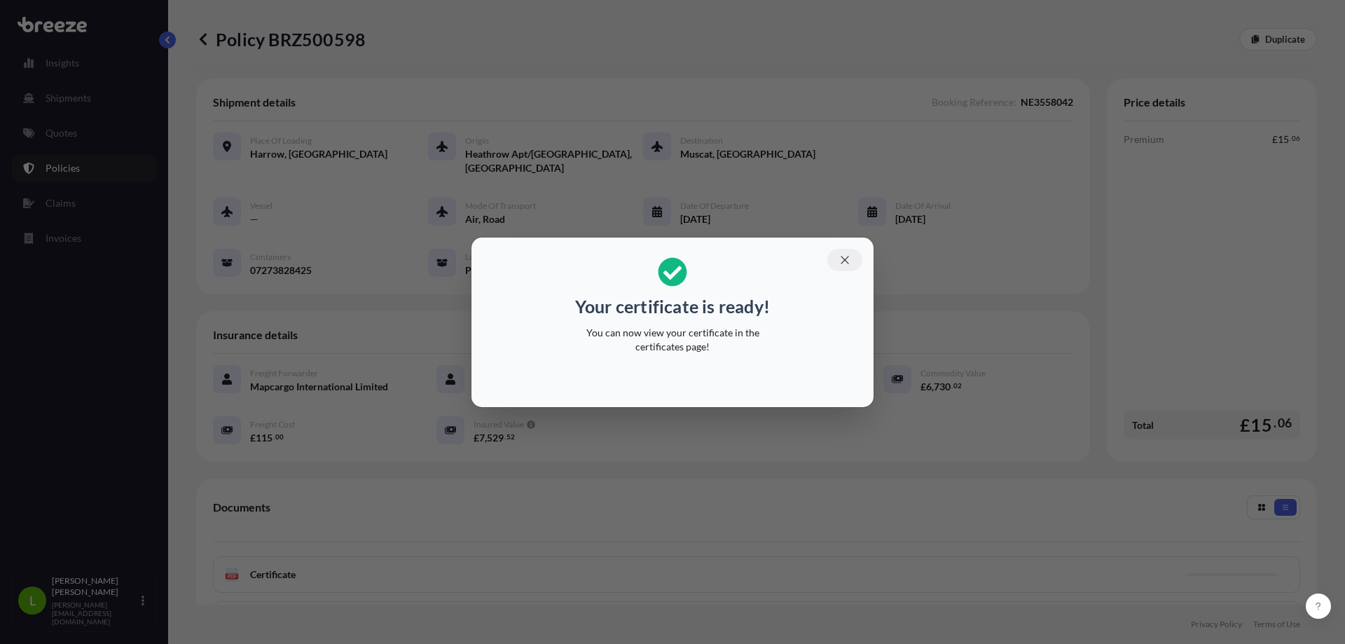
click at [843, 257] on icon "button" at bounding box center [844, 260] width 13 height 13
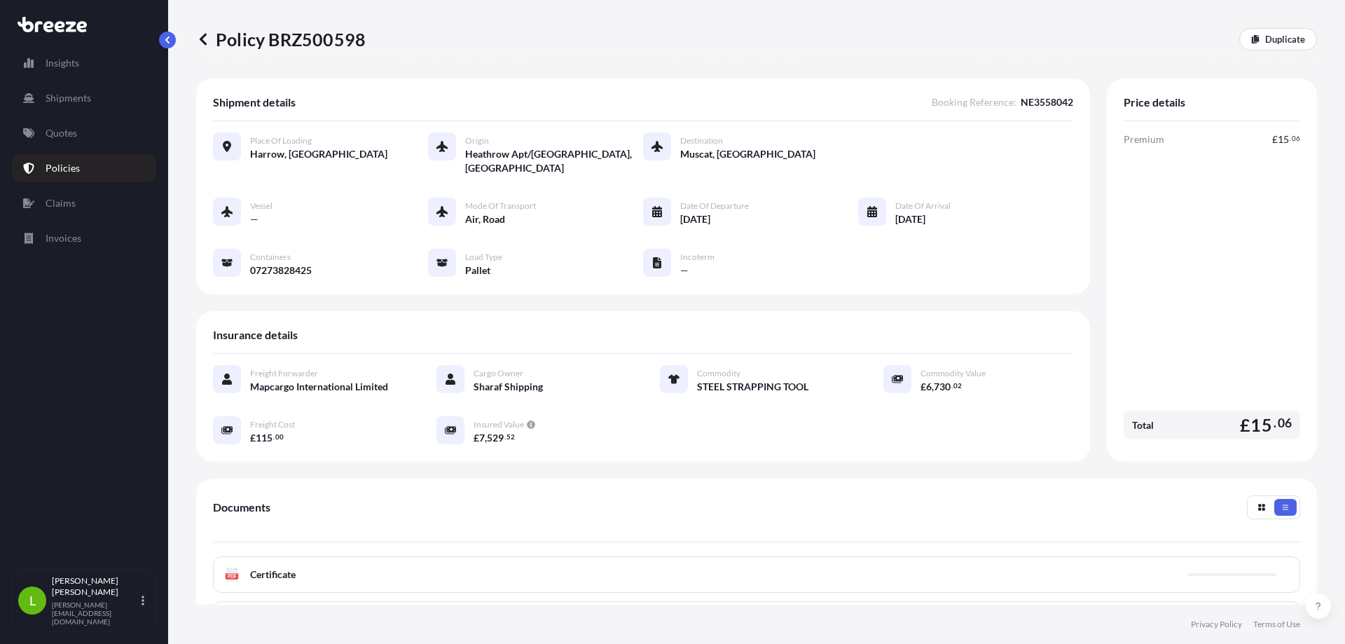
click at [62, 170] on p "Policies" at bounding box center [63, 168] width 34 height 14
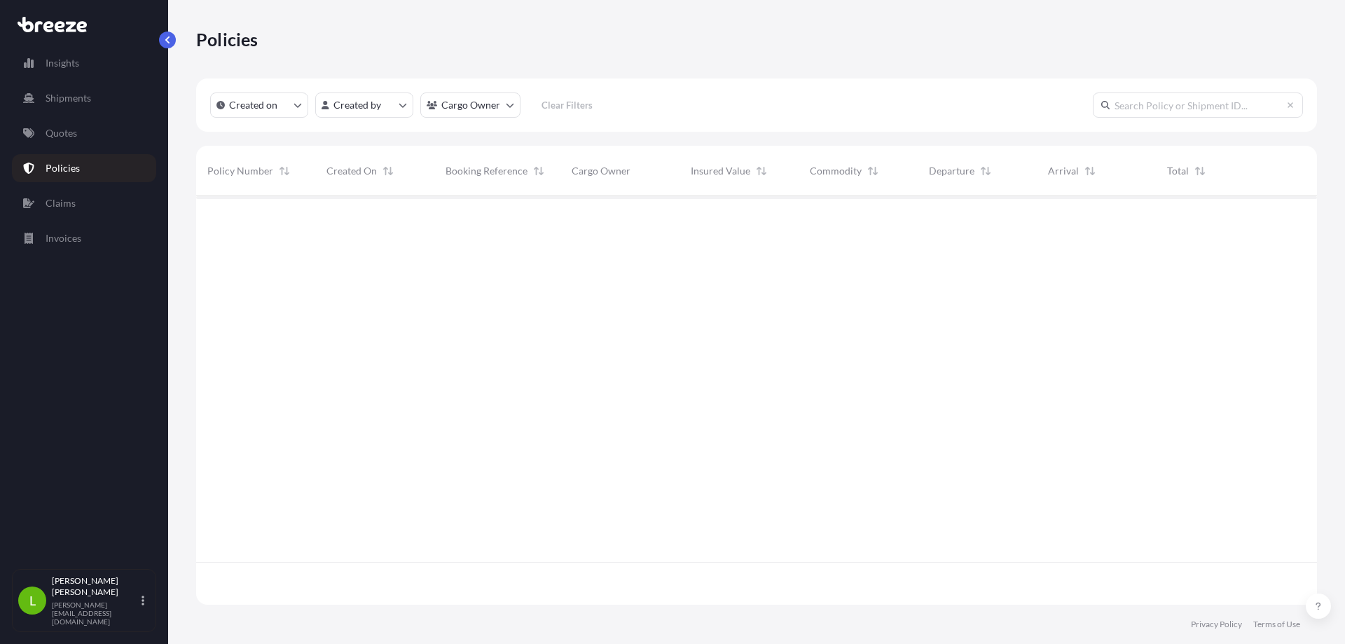
scroll to position [406, 1110]
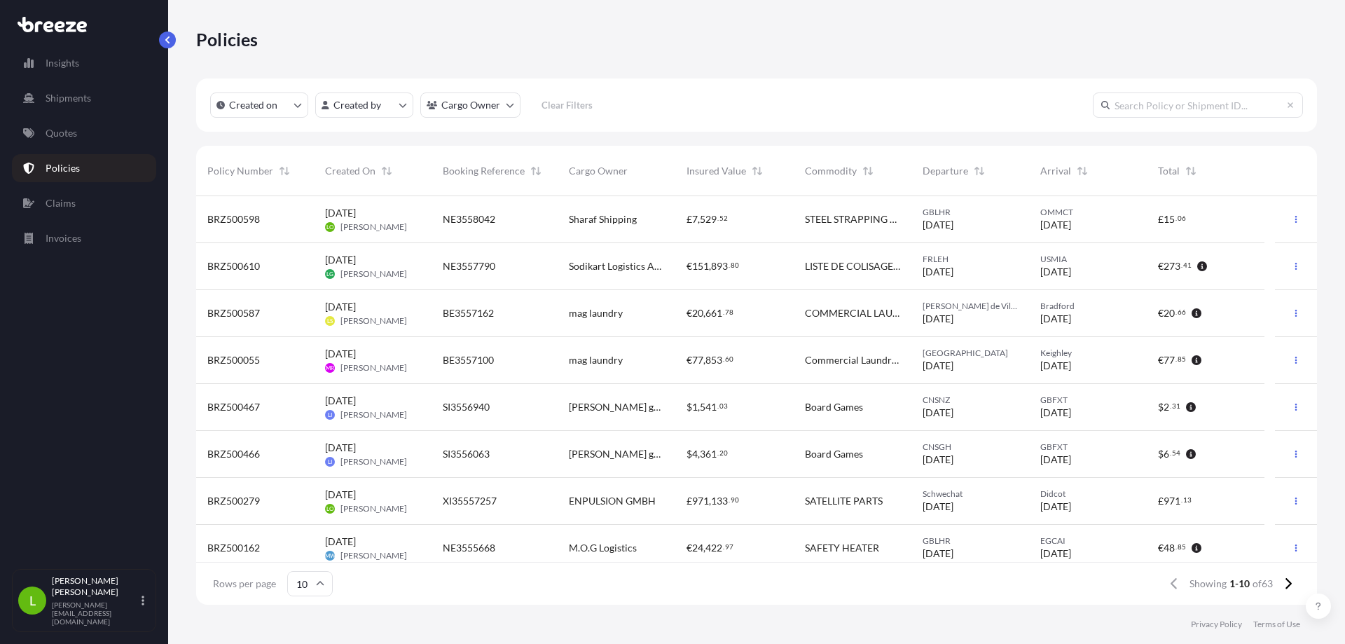
click at [498, 216] on div "NE3558042" at bounding box center [495, 219] width 104 height 14
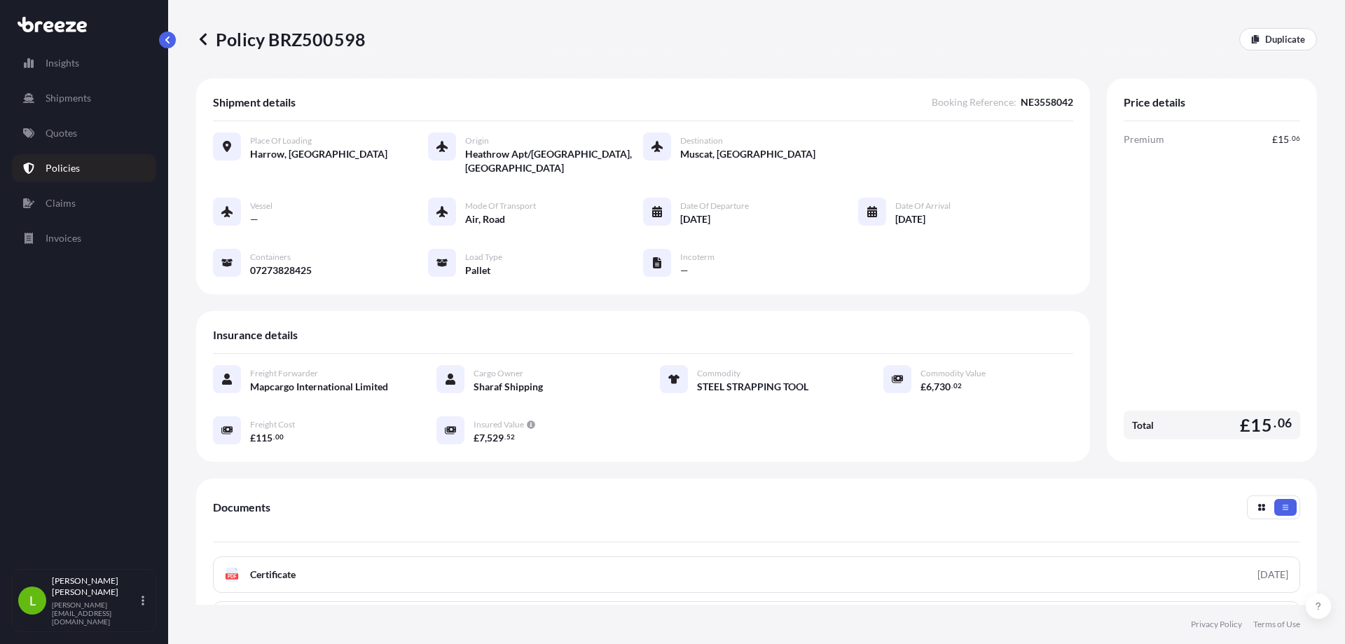
scroll to position [70, 0]
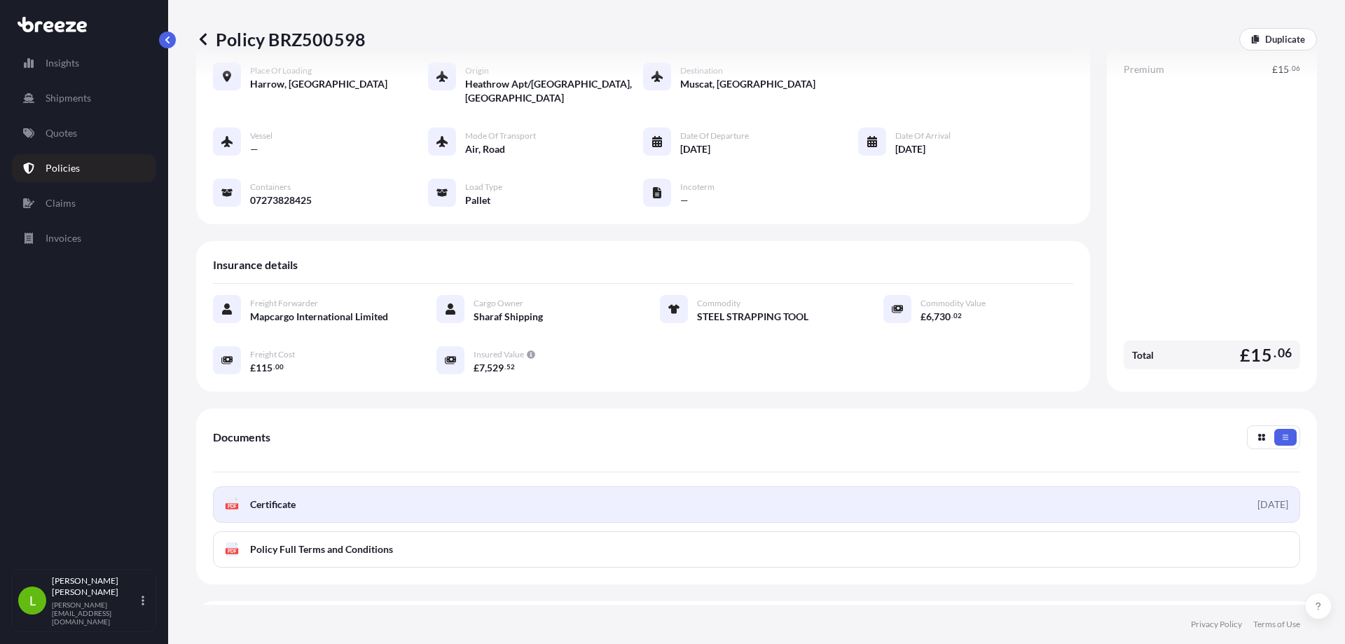
click at [1147, 500] on link "PDF Certificate [DATE]" at bounding box center [756, 504] width 1087 height 36
